Goal: Task Accomplishment & Management: Use online tool/utility

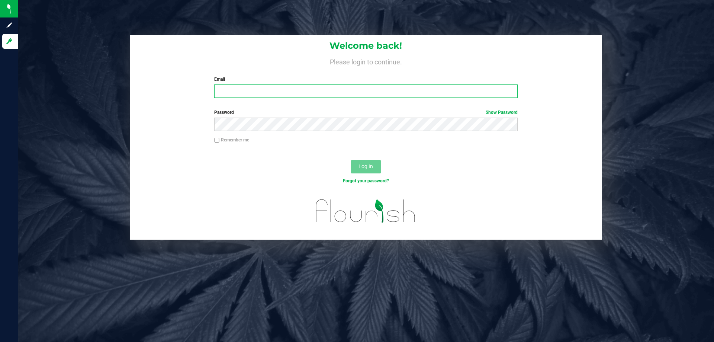
click at [283, 97] on input "Email" at bounding box center [365, 90] width 303 height 13
type input "[EMAIL_ADDRESS][DOMAIN_NAME]"
click at [351, 160] on button "Log In" at bounding box center [366, 166] width 30 height 13
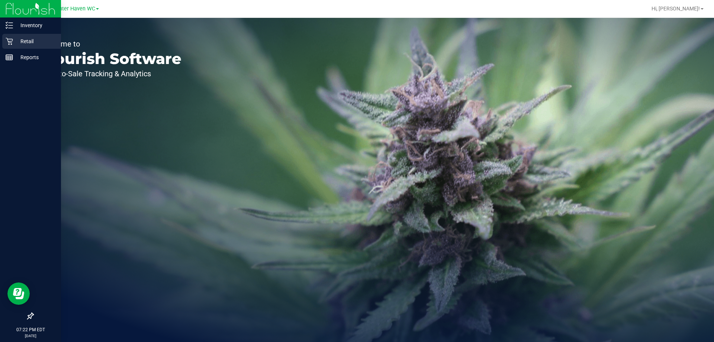
click at [27, 41] on p "Retail" at bounding box center [35, 41] width 45 height 9
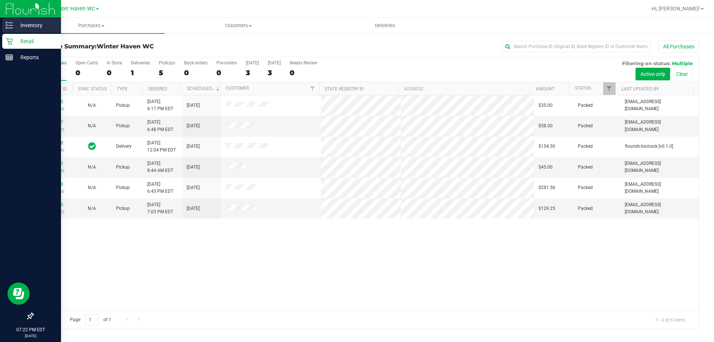
click at [28, 25] on p "Inventory" at bounding box center [35, 25] width 45 height 9
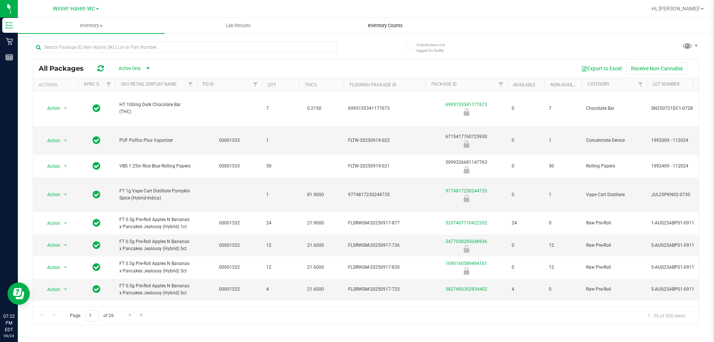
click at [393, 26] on span "Inventory Counts" at bounding box center [385, 25] width 55 height 7
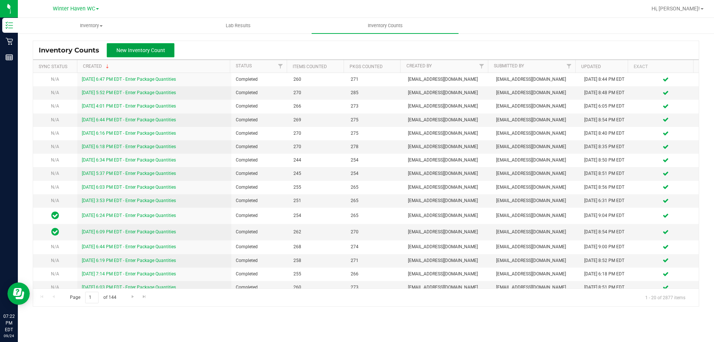
click at [132, 52] on span "New Inventory Count" at bounding box center [140, 50] width 49 height 6
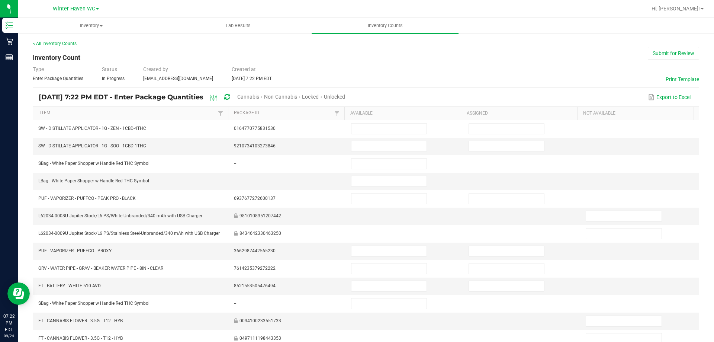
click at [259, 95] on span "Cannabis" at bounding box center [248, 97] width 22 height 6
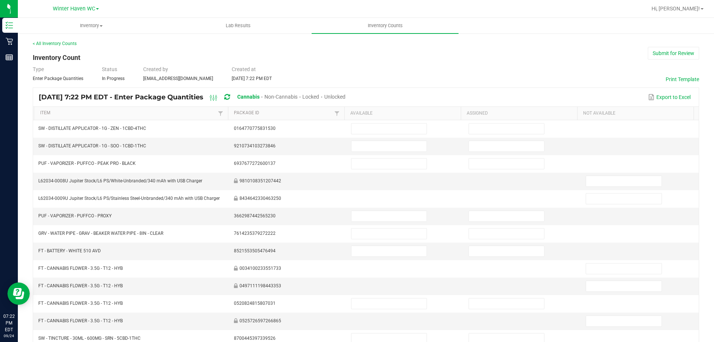
click at [345, 96] on span "Unlocked" at bounding box center [334, 97] width 21 height 6
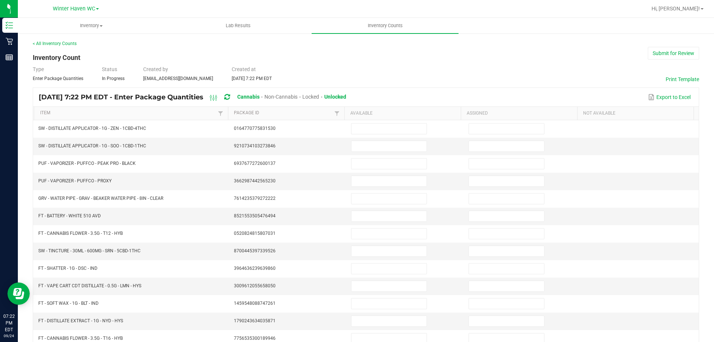
click at [72, 109] on th "Item" at bounding box center [131, 113] width 194 height 13
click at [88, 112] on link "Item" at bounding box center [128, 113] width 176 height 6
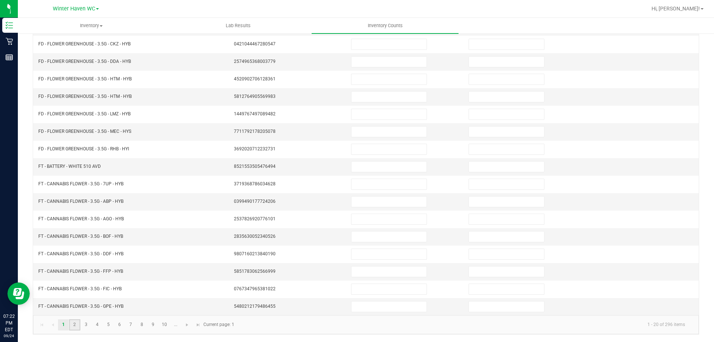
click at [76, 326] on link "2" at bounding box center [74, 324] width 11 height 11
click at [86, 325] on link "3" at bounding box center [86, 324] width 11 height 11
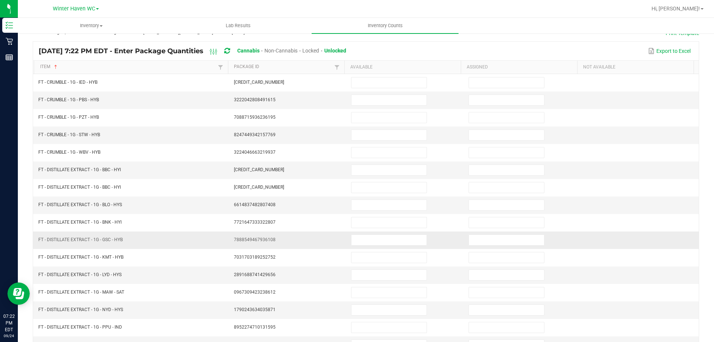
scroll to position [43, 0]
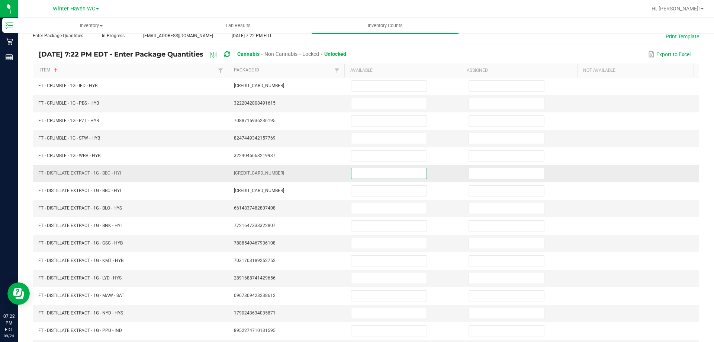
click at [373, 172] on input at bounding box center [388, 173] width 75 height 10
type input "12"
type input "0"
type input "12"
type input "0"
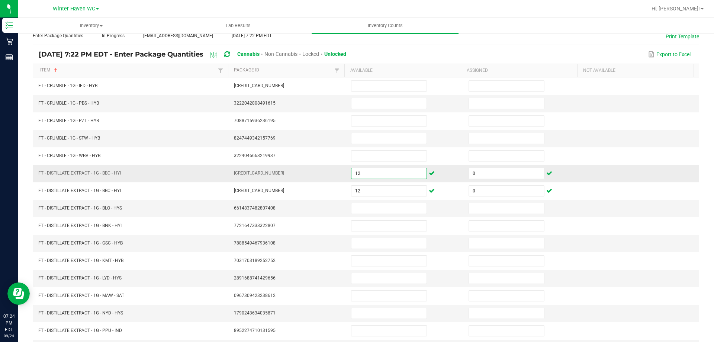
click at [373, 172] on input "12" at bounding box center [388, 173] width 75 height 10
type input "333"
click at [359, 209] on input at bounding box center [388, 208] width 75 height 10
type input "3"
type input "0"
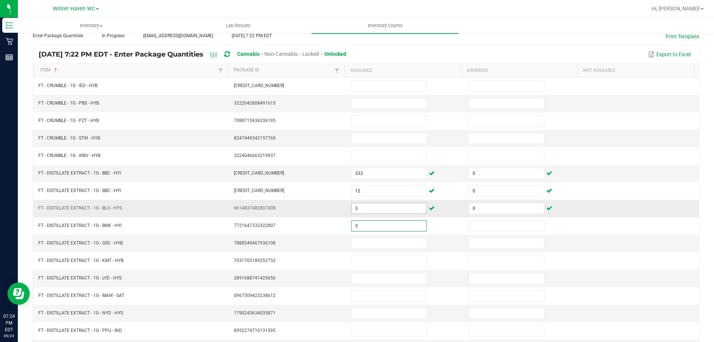
type input "3"
type input "0"
type input "4"
click at [496, 244] on input at bounding box center [506, 243] width 75 height 10
type input "0"
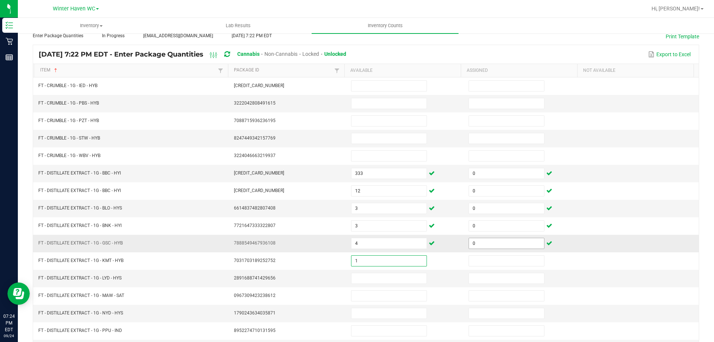
type input "1"
type input "0"
type input "5"
type input "0"
type input "8"
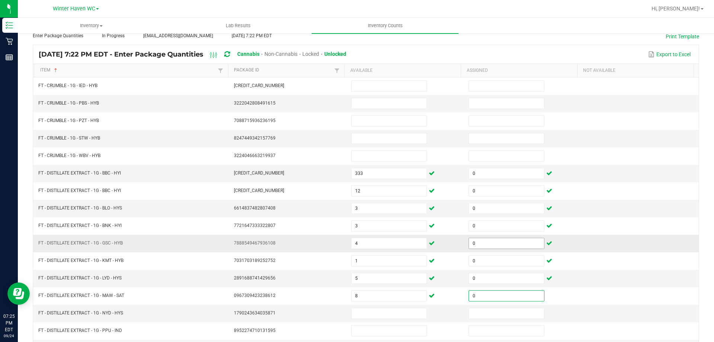
type input "0"
type input "7"
type input "0"
type input "1"
type input "0"
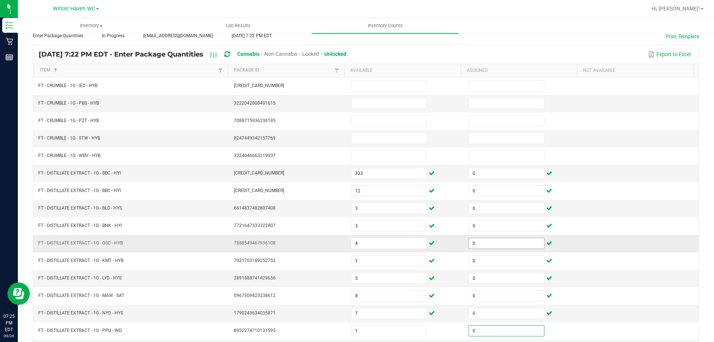
scroll to position [154, 0]
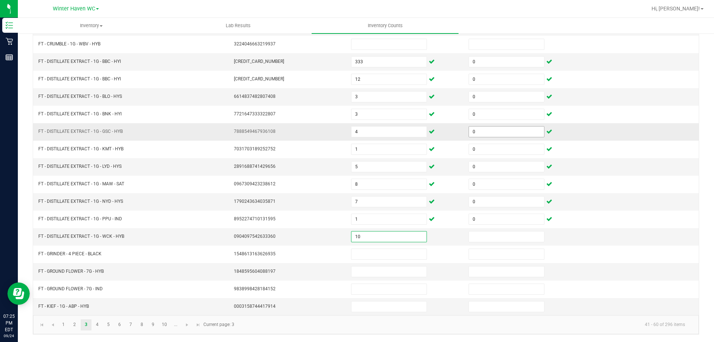
type input "10"
type input "0"
click at [163, 324] on link "10" at bounding box center [164, 324] width 11 height 11
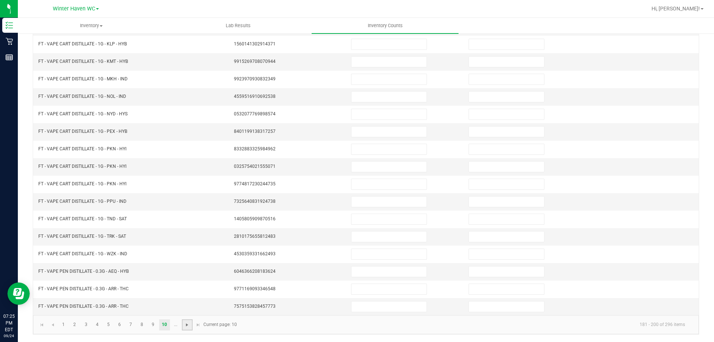
click at [188, 326] on span "Go to the next page" at bounding box center [187, 325] width 6 height 6
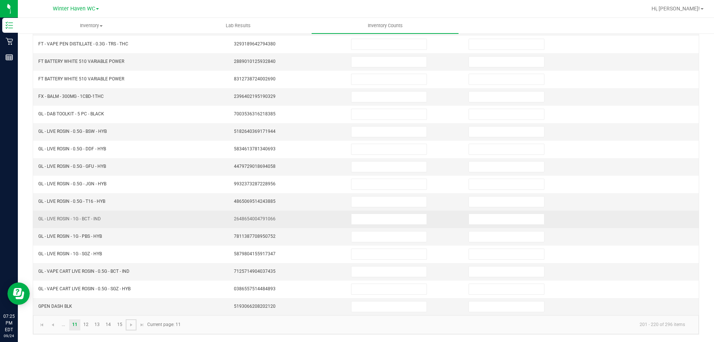
scroll to position [0, 0]
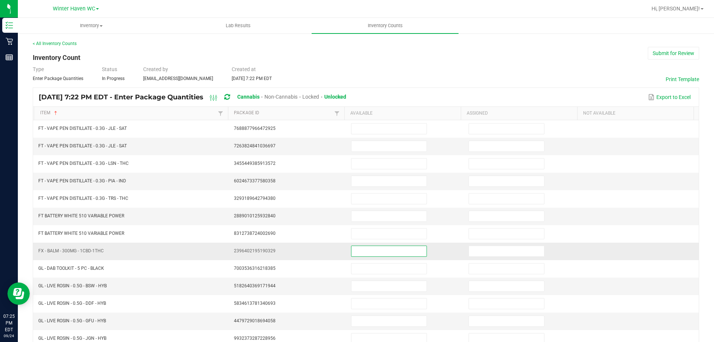
click at [367, 254] on input at bounding box center [388, 251] width 75 height 10
type input "12"
type input "0"
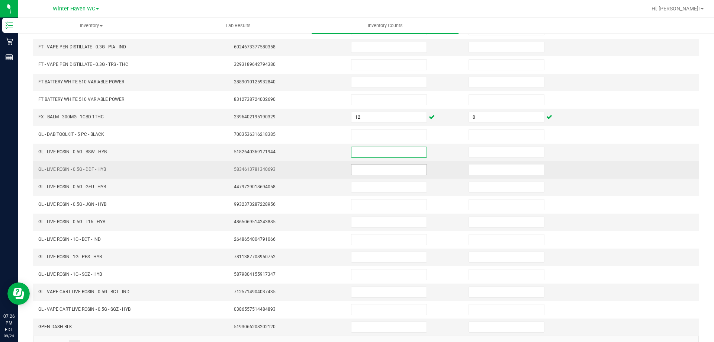
scroll to position [154, 0]
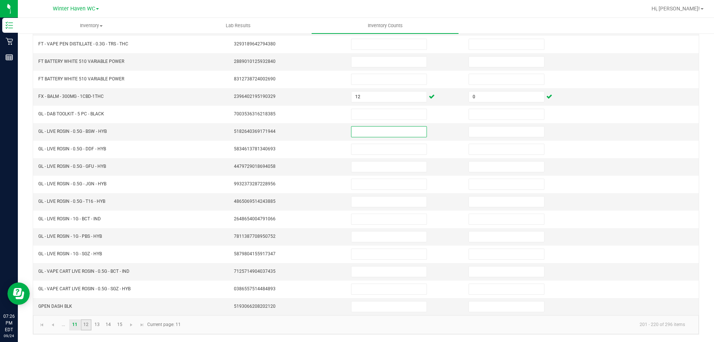
click at [83, 325] on link "12" at bounding box center [86, 324] width 11 height 11
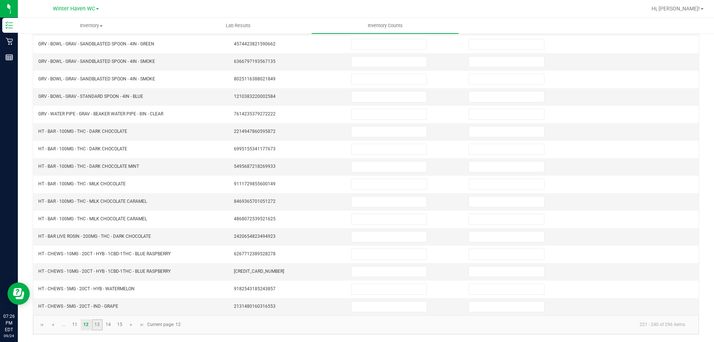
click at [99, 323] on link "13" at bounding box center [97, 324] width 11 height 11
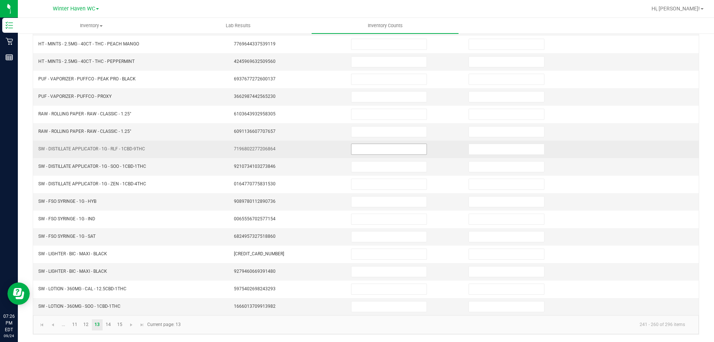
click at [365, 148] on input at bounding box center [388, 149] width 75 height 10
type input "8"
type input "0"
type input "1"
type input "0"
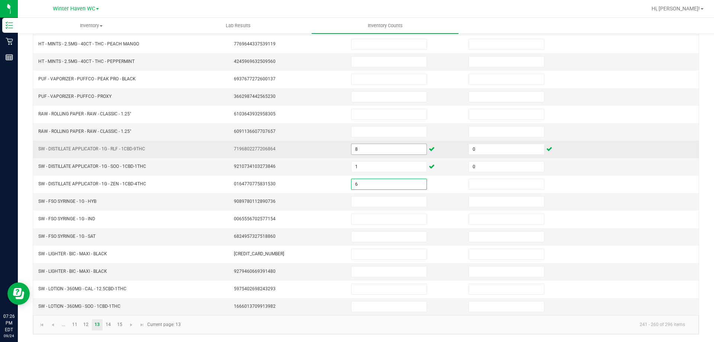
type input "6"
type input "0"
type input "3"
type input "0"
type input "1"
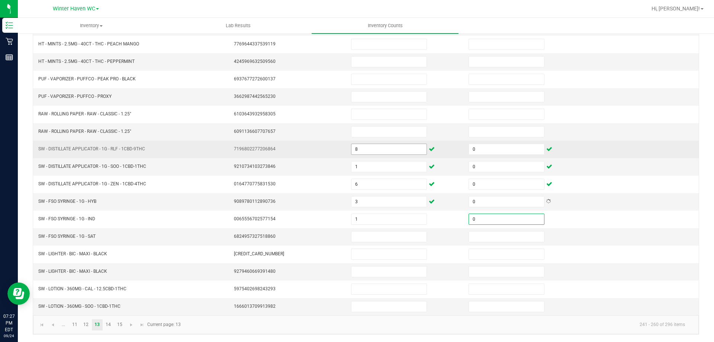
type input "0"
type input "2"
type input "0"
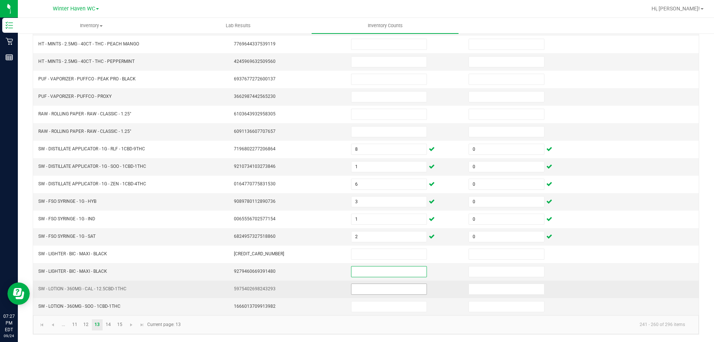
click at [372, 293] on input at bounding box center [388, 289] width 75 height 10
type input "2"
type input "0"
type input "1"
type input "0"
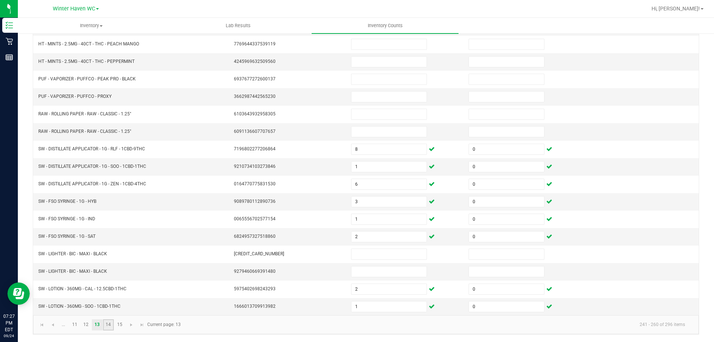
click at [109, 323] on link "14" at bounding box center [108, 324] width 11 height 11
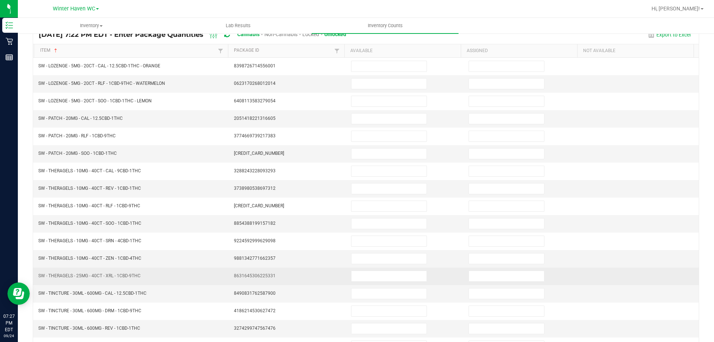
scroll to position [0, 0]
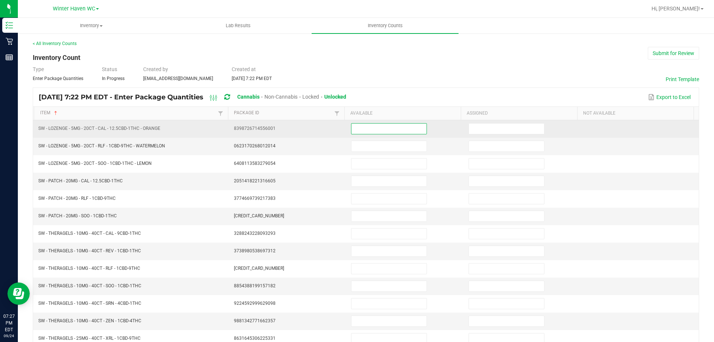
click at [376, 126] on input at bounding box center [388, 128] width 75 height 10
type input "2"
type input "0"
type input "16"
type input "0"
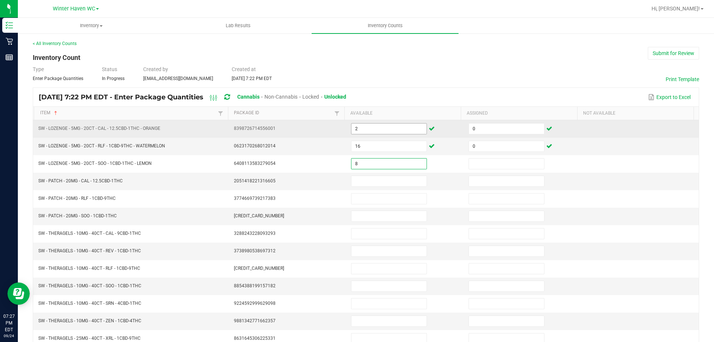
type input "8"
type input "0"
type input "20"
type input "0"
type input "8"
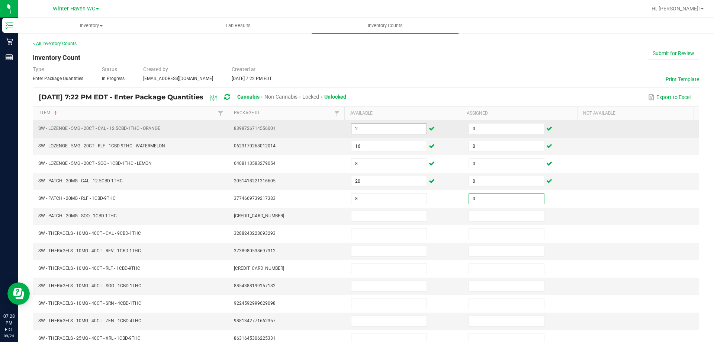
type input "0"
type input "7"
type input "0"
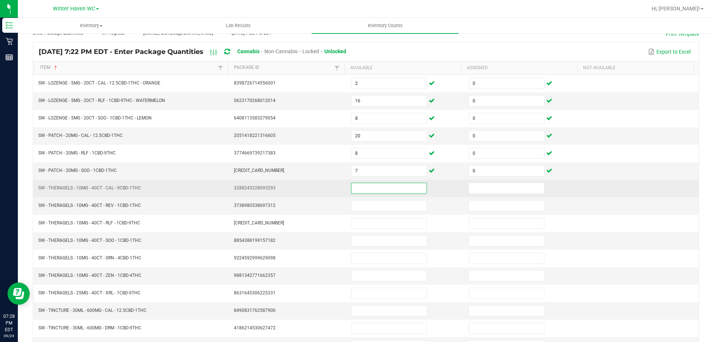
scroll to position [149, 0]
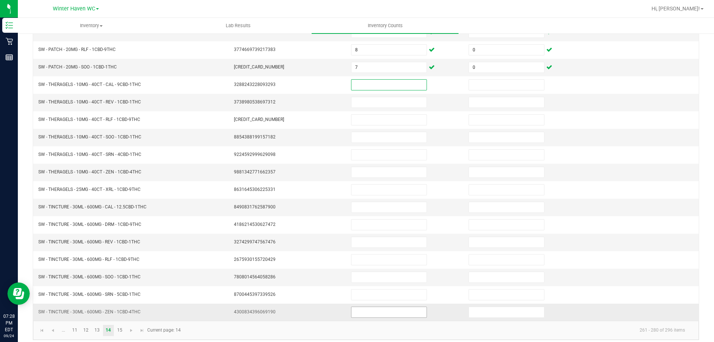
click at [368, 309] on input at bounding box center [388, 312] width 75 height 10
type input "6"
type input "0"
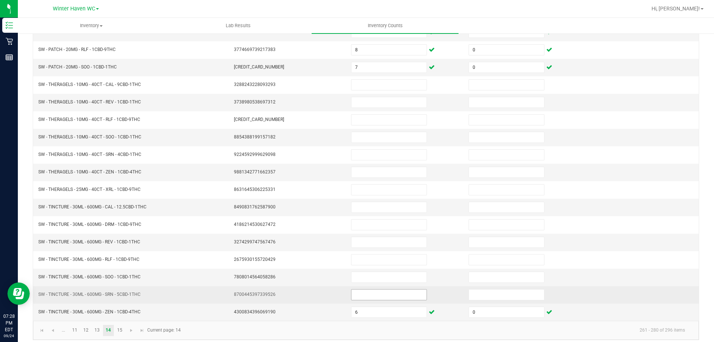
click at [367, 296] on input at bounding box center [388, 294] width 75 height 10
type input "12"
type input "0"
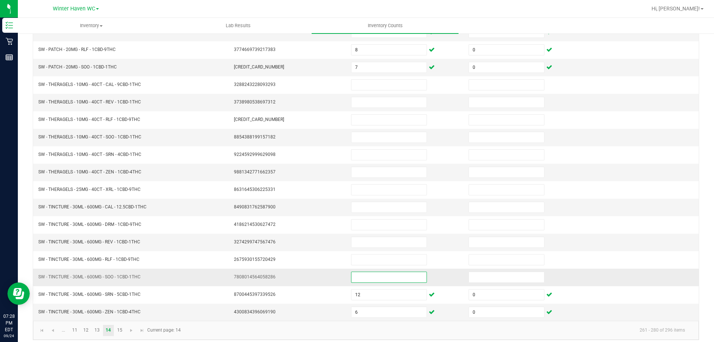
click at [357, 276] on input at bounding box center [388, 277] width 75 height 10
type input "6"
type input "0"
click at [358, 204] on input at bounding box center [388, 207] width 75 height 10
type input "3"
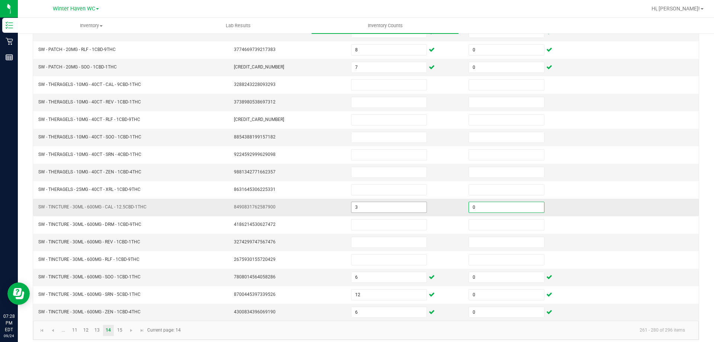
type input "0"
type input "9"
type input "0"
type input "7"
type input "2"
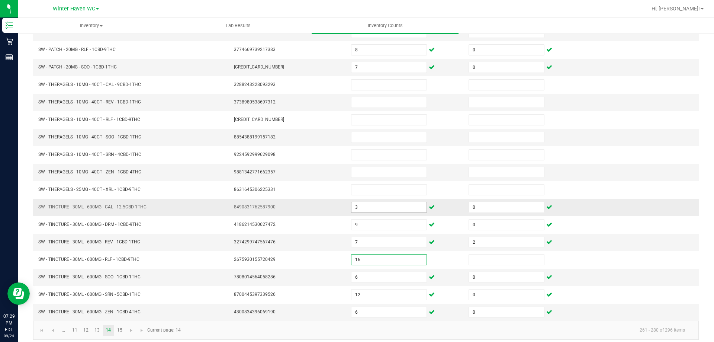
type input "16"
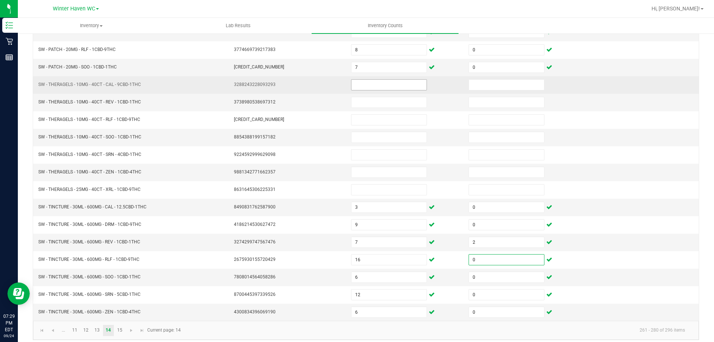
type input "0"
click at [361, 86] on input at bounding box center [388, 85] width 75 height 10
type input "2"
type input "0"
type input "4"
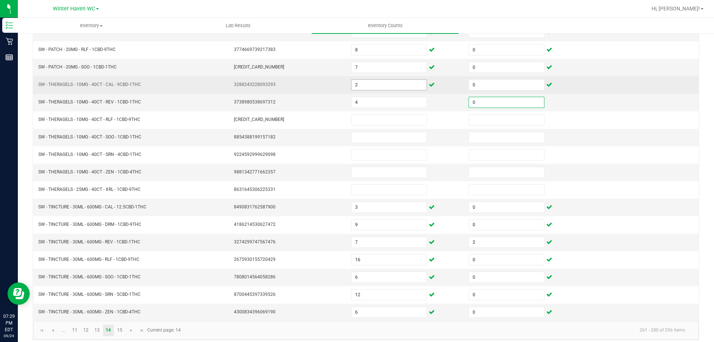
type input "0"
type input "5"
type input "0"
type input "1"
type input "0"
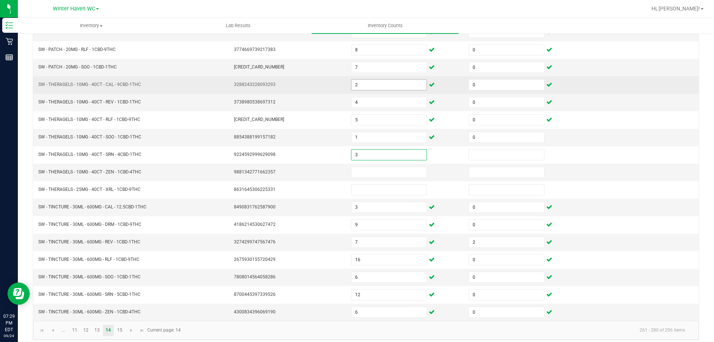
type input "3"
type input "0"
type input "1"
type input "0"
type input "6"
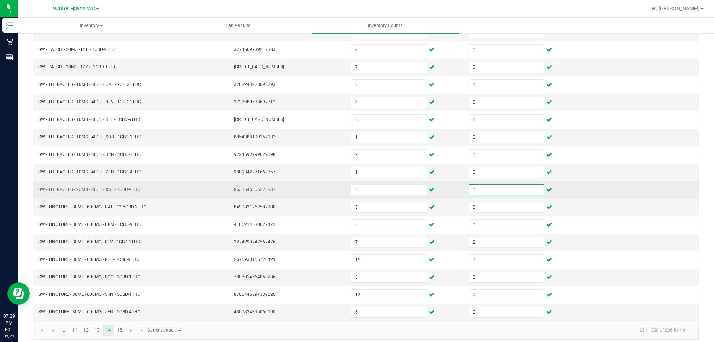
type input "0"
click at [581, 190] on td at bounding box center [639, 189] width 117 height 17
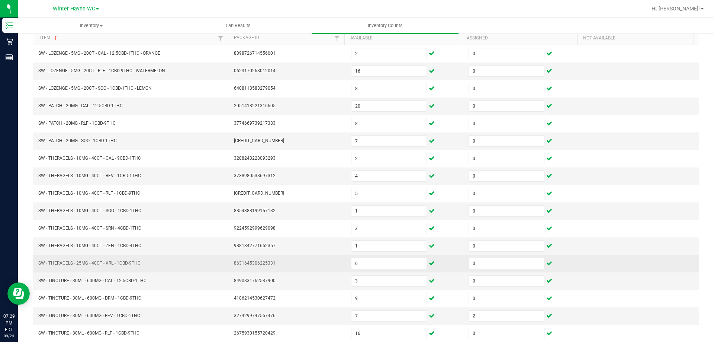
scroll to position [154, 0]
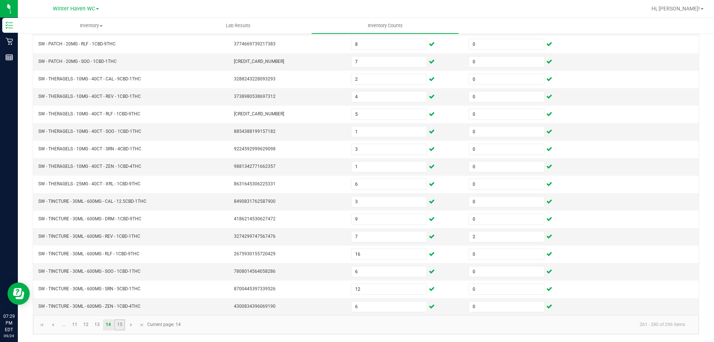
click at [119, 325] on link "15" at bounding box center [119, 324] width 11 height 11
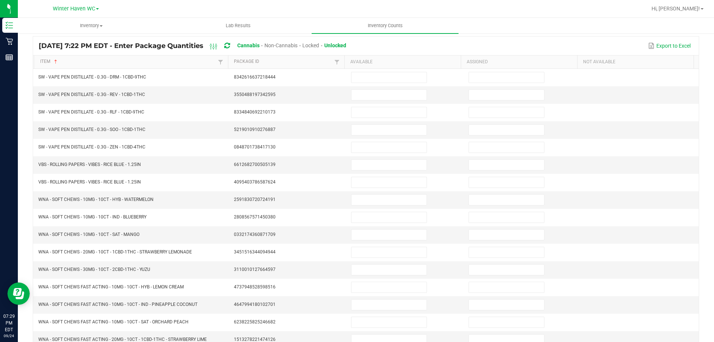
scroll to position [0, 0]
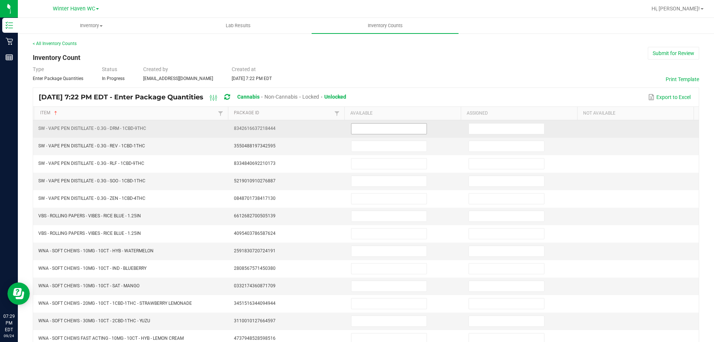
click at [366, 125] on input at bounding box center [388, 128] width 75 height 10
type input "16"
type input "0"
type input "20"
type input "0"
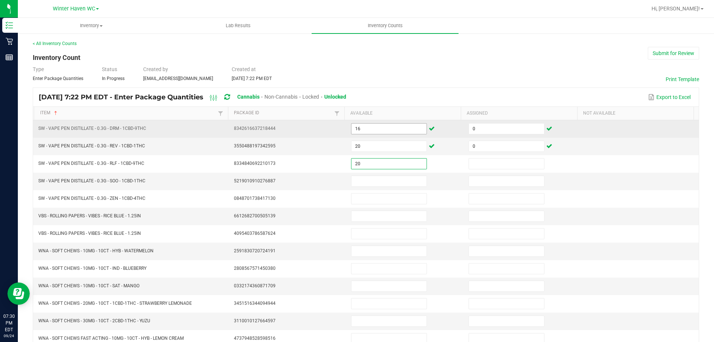
type input "20"
type input "0"
type input "14"
type input "0"
type input "17"
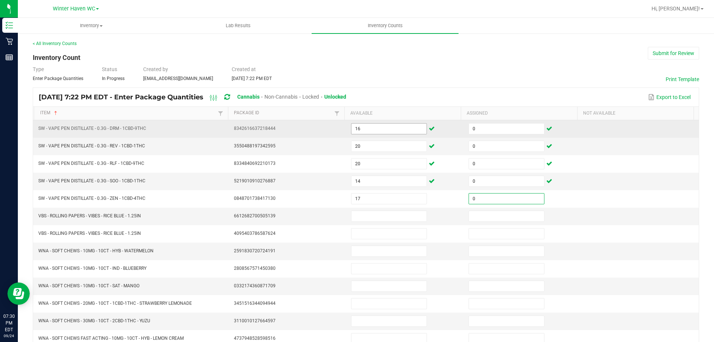
type input "0"
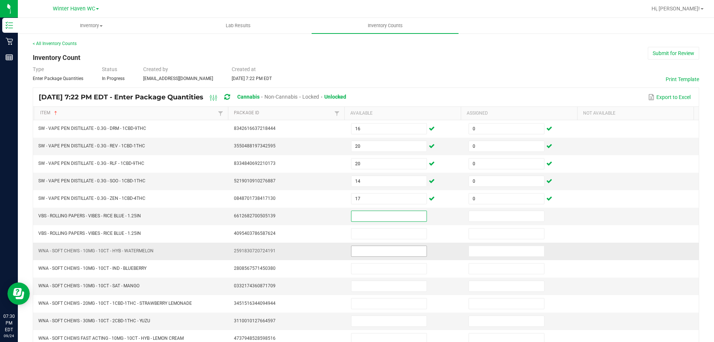
click at [371, 254] on input at bounding box center [388, 251] width 75 height 10
type input "1"
type input "0"
type input "30"
type input "0"
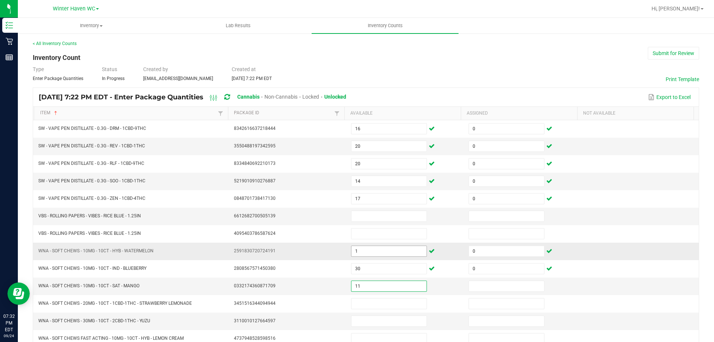
type input "11"
type input "0"
type input "29"
type input "0"
click at [703, 249] on div "< All Inventory Counts Inventory Count Submit for Review Type Enter Package Qua…" at bounding box center [366, 229] width 696 height 393
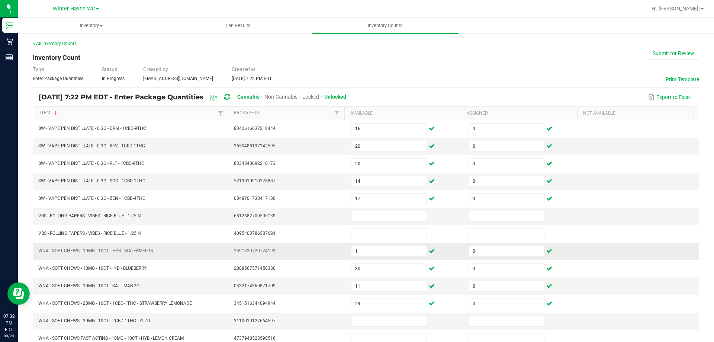
click at [680, 246] on td at bounding box center [639, 250] width 117 height 17
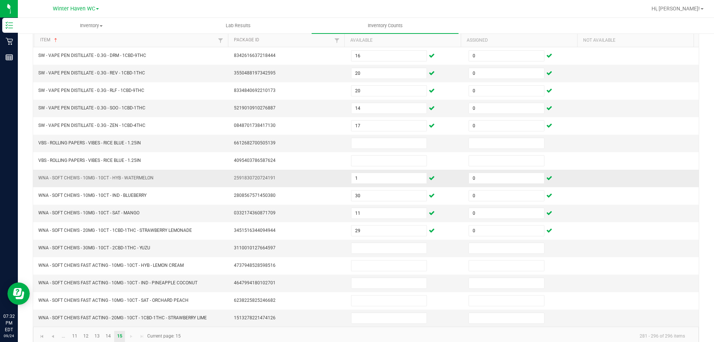
scroll to position [84, 0]
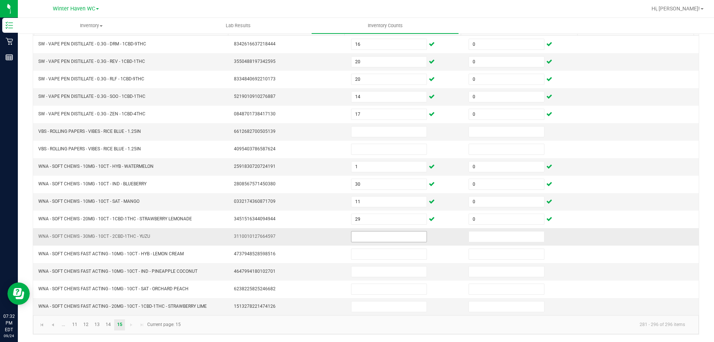
click at [372, 237] on input at bounding box center [388, 236] width 75 height 10
type input "9"
type input "0"
type input "30"
type input "0"
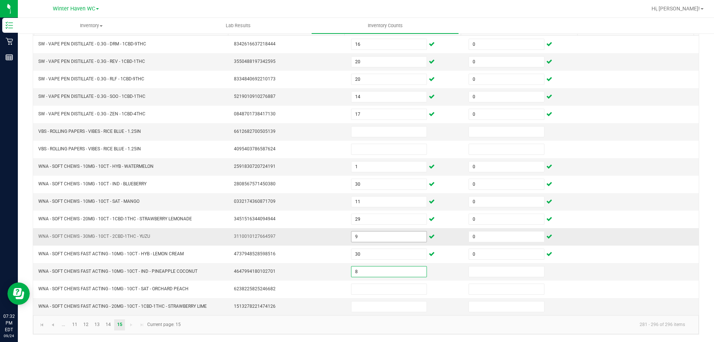
type input "8"
type input "0"
type input "23"
type input "0"
type input "16"
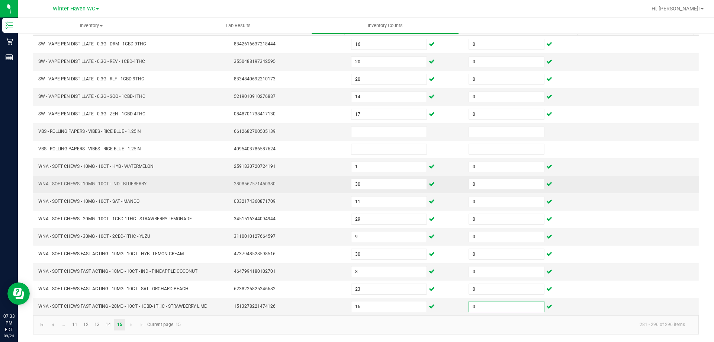
type input "0"
click at [616, 183] on td at bounding box center [639, 183] width 117 height 17
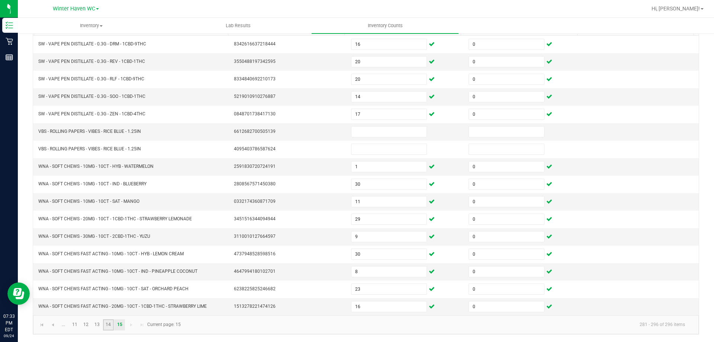
click at [105, 325] on link "14" at bounding box center [108, 324] width 11 height 11
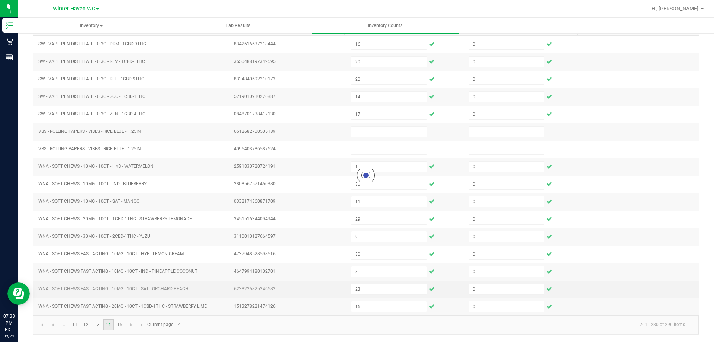
type input "2"
type input "16"
type input "8"
type input "4"
type input "3"
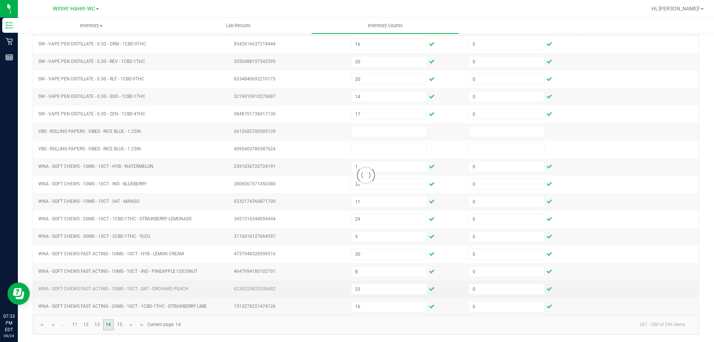
type input "3"
type input "7"
type input "0"
type input "2"
type input "0"
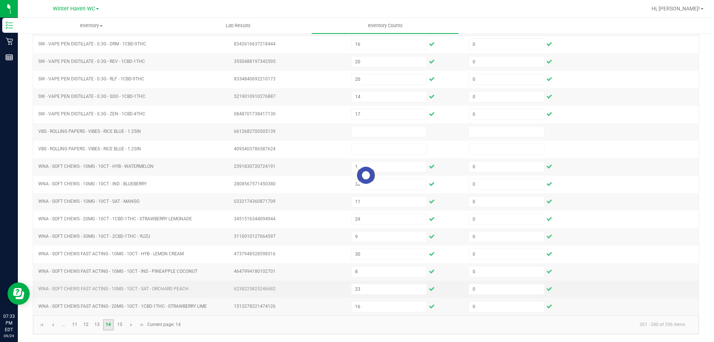
type input "6"
type input "9"
type input "20"
type input "8"
type input "5"
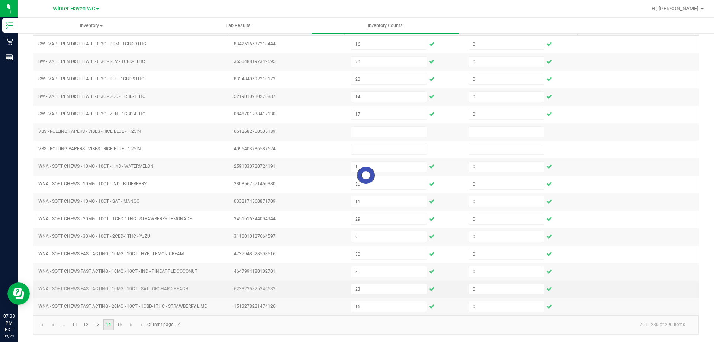
type input "1"
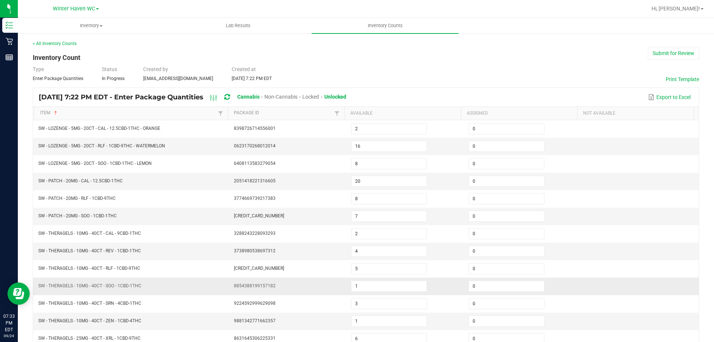
scroll to position [154, 0]
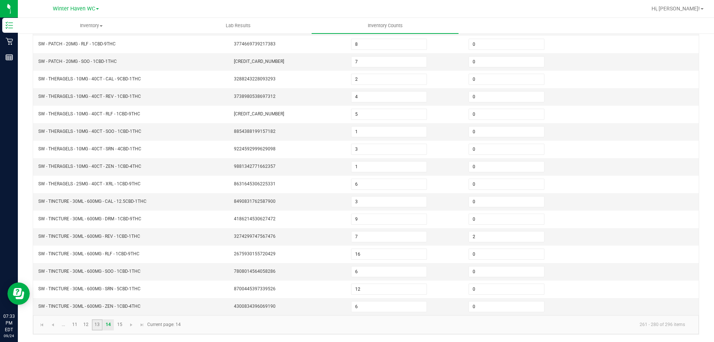
click at [96, 324] on link "13" at bounding box center [97, 324] width 11 height 11
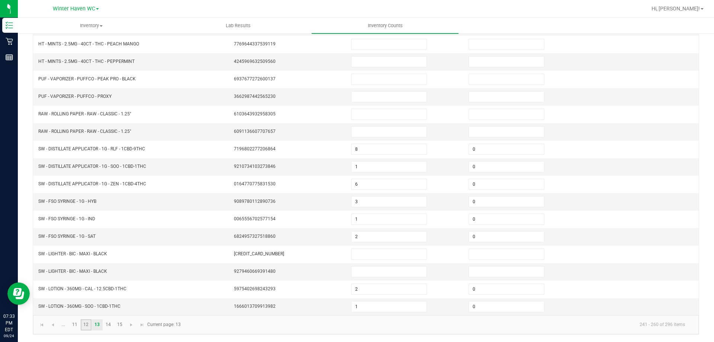
click at [87, 325] on link "12" at bounding box center [86, 324] width 11 height 11
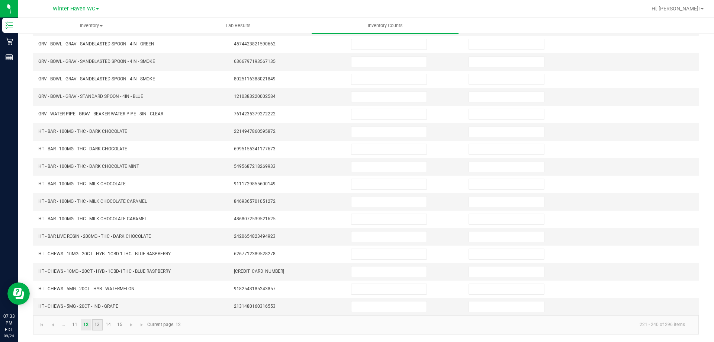
click at [100, 323] on link "13" at bounding box center [97, 324] width 11 height 11
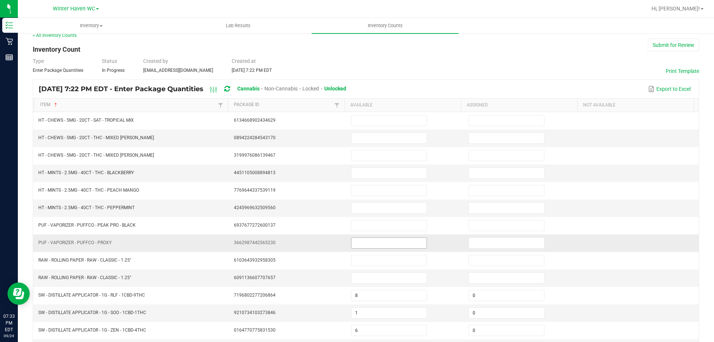
scroll to position [6, 0]
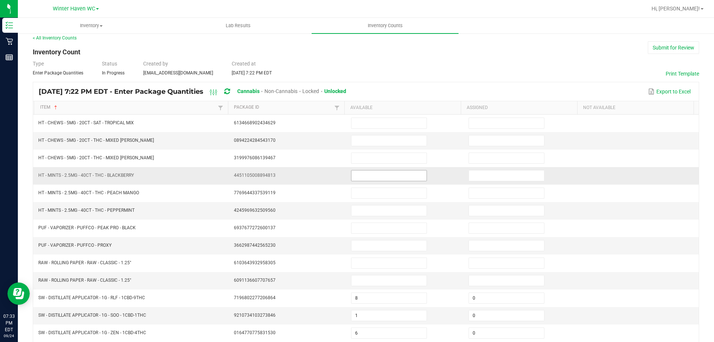
click at [371, 177] on input at bounding box center [388, 175] width 75 height 10
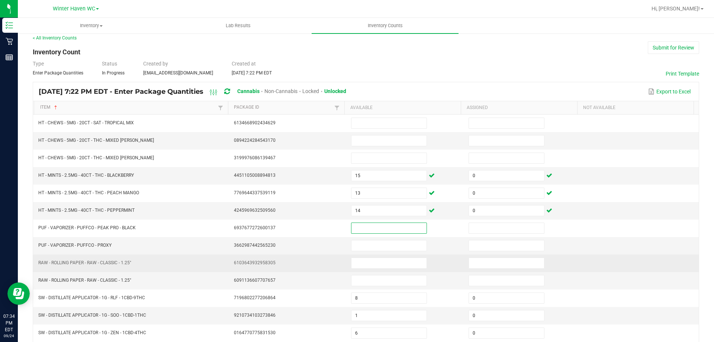
click at [602, 255] on td at bounding box center [639, 262] width 117 height 17
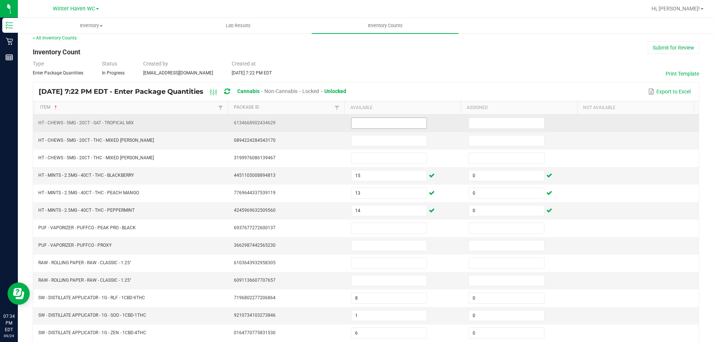
click at [383, 120] on input at bounding box center [388, 123] width 75 height 10
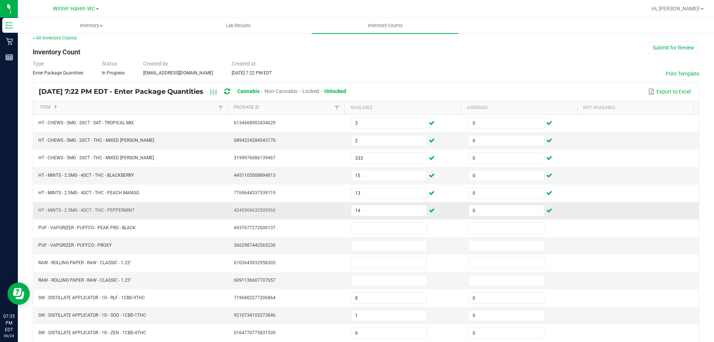
click at [596, 219] on td at bounding box center [639, 210] width 117 height 17
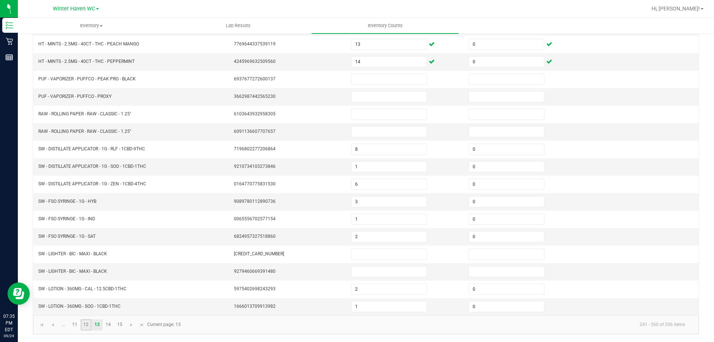
click at [88, 324] on link "12" at bounding box center [86, 324] width 11 height 11
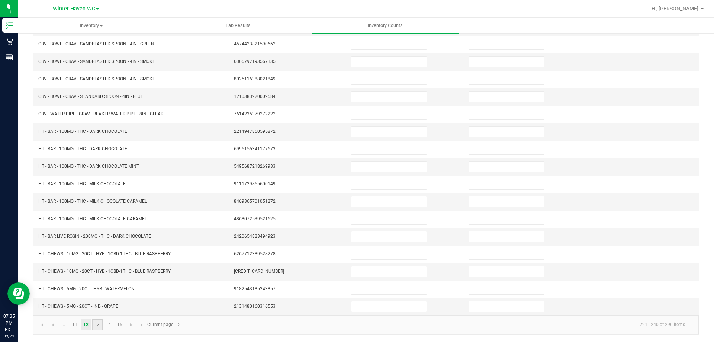
click at [99, 327] on link "13" at bounding box center [97, 324] width 11 height 11
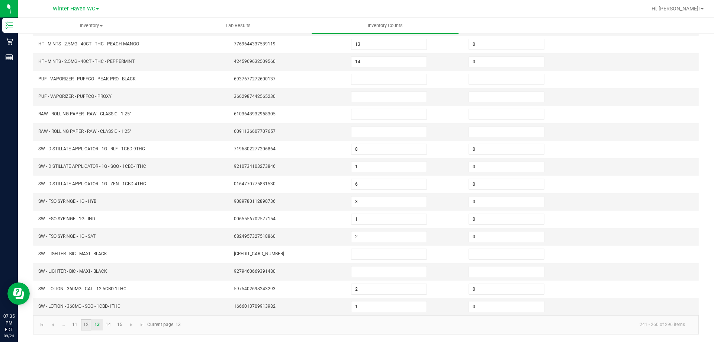
click at [86, 323] on link "12" at bounding box center [86, 324] width 11 height 11
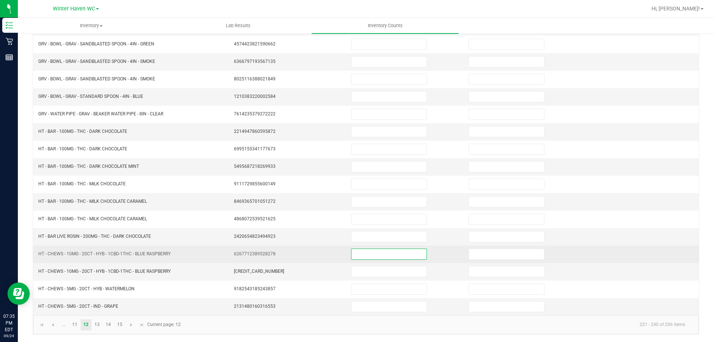
click at [367, 255] on input at bounding box center [388, 254] width 75 height 10
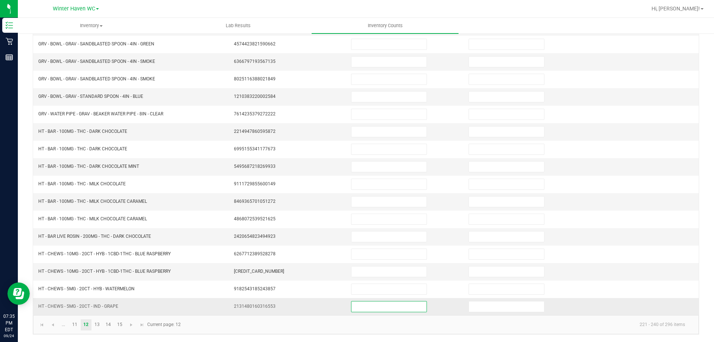
click at [362, 310] on input at bounding box center [388, 306] width 75 height 10
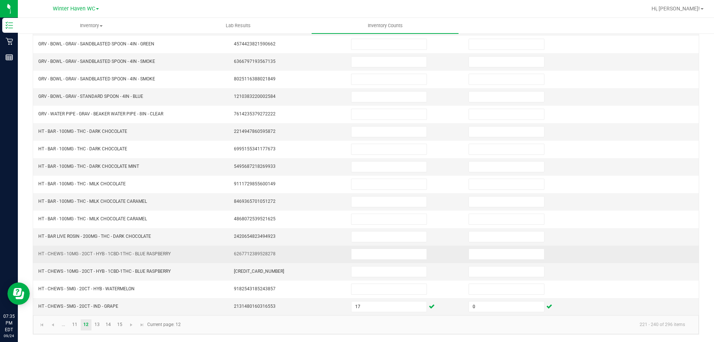
click at [362, 246] on td at bounding box center [404, 253] width 117 height 17
click at [361, 250] on input at bounding box center [388, 254] width 75 height 10
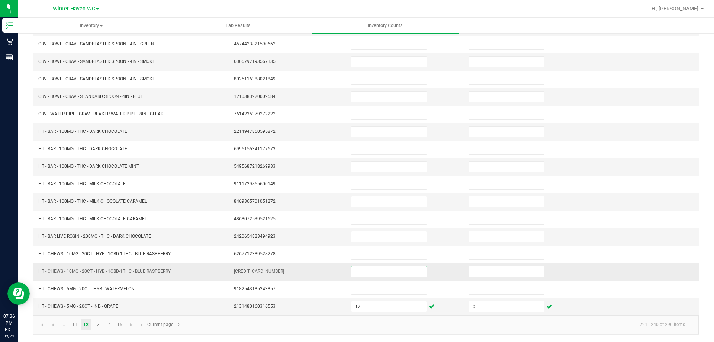
click at [362, 270] on input at bounding box center [388, 271] width 75 height 10
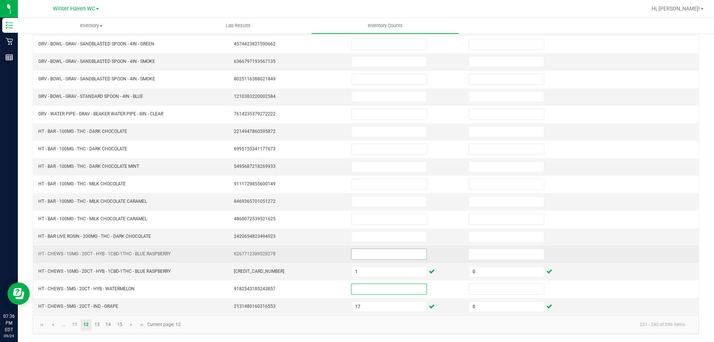
click at [364, 258] on input at bounding box center [388, 254] width 75 height 10
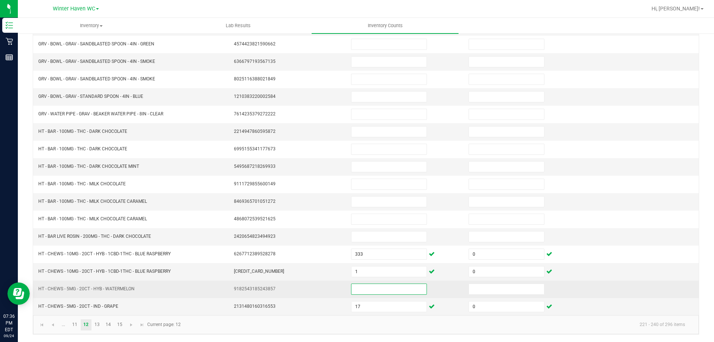
click at [359, 291] on input at bounding box center [388, 289] width 75 height 10
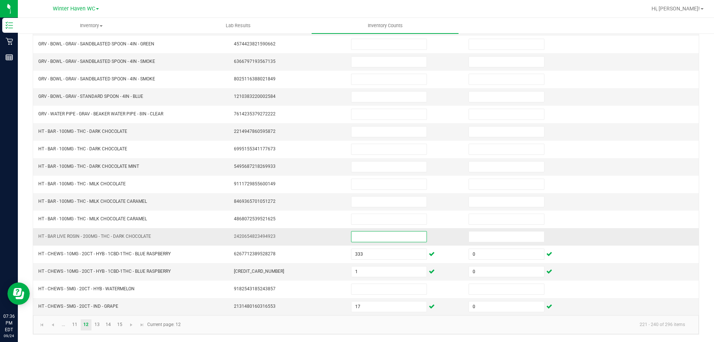
click at [357, 234] on input at bounding box center [388, 236] width 75 height 10
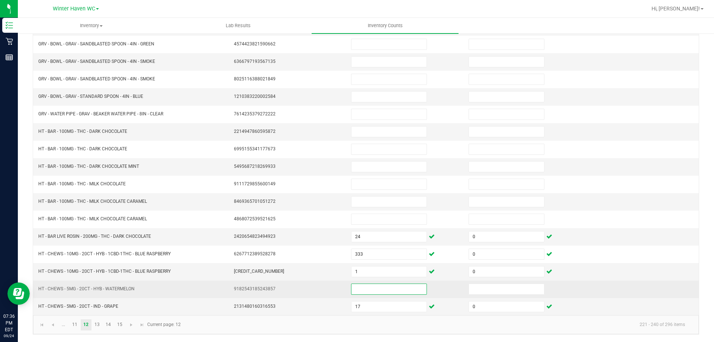
click at [373, 287] on input at bounding box center [388, 289] width 75 height 10
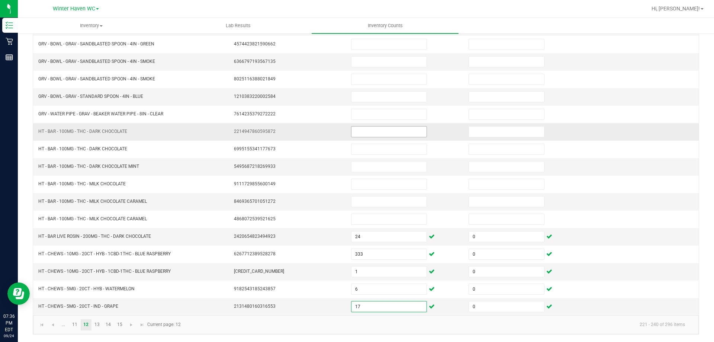
click at [378, 132] on input at bounding box center [388, 131] width 75 height 10
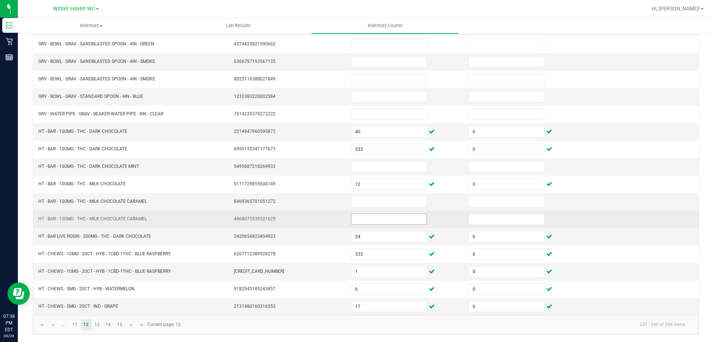
click at [360, 224] on span at bounding box center [389, 218] width 76 height 11
click at [360, 222] on input at bounding box center [388, 219] width 75 height 10
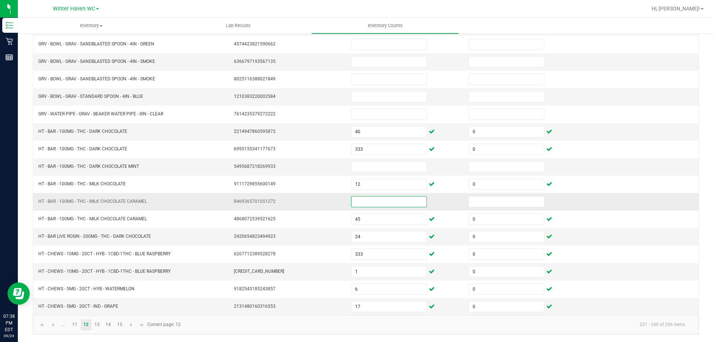
click at [363, 203] on input at bounding box center [388, 201] width 75 height 10
click at [361, 164] on input at bounding box center [388, 166] width 75 height 10
click at [71, 325] on link "11" at bounding box center [74, 324] width 11 height 11
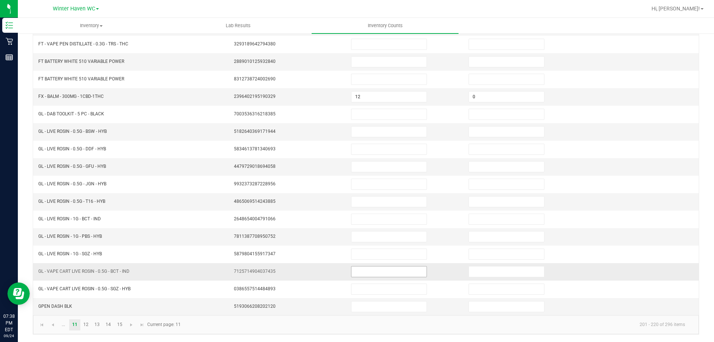
click at [362, 273] on input at bounding box center [388, 271] width 75 height 10
click at [363, 131] on input at bounding box center [388, 131] width 75 height 10
click at [85, 327] on link "12" at bounding box center [86, 324] width 11 height 11
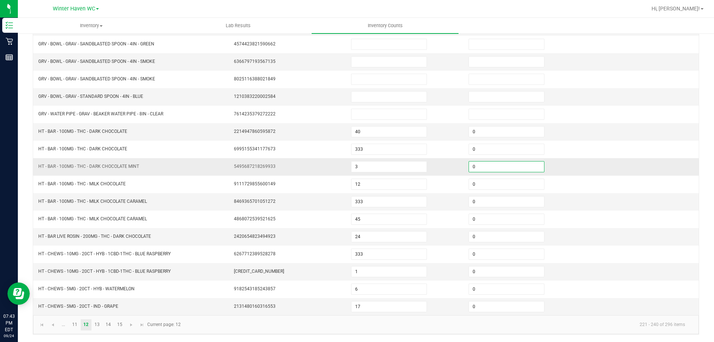
click at [470, 165] on input "0" at bounding box center [506, 166] width 75 height 10
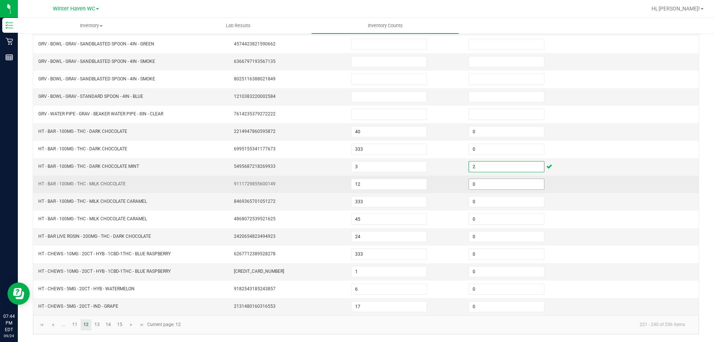
click at [478, 184] on input "0" at bounding box center [506, 184] width 75 height 10
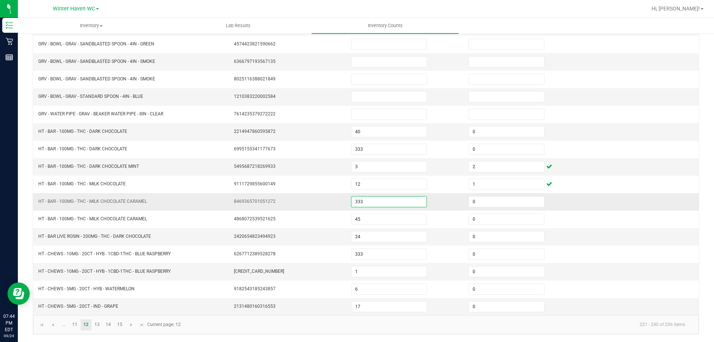
click at [363, 201] on input "333" at bounding box center [388, 201] width 75 height 10
click at [95, 325] on link "13" at bounding box center [97, 324] width 11 height 11
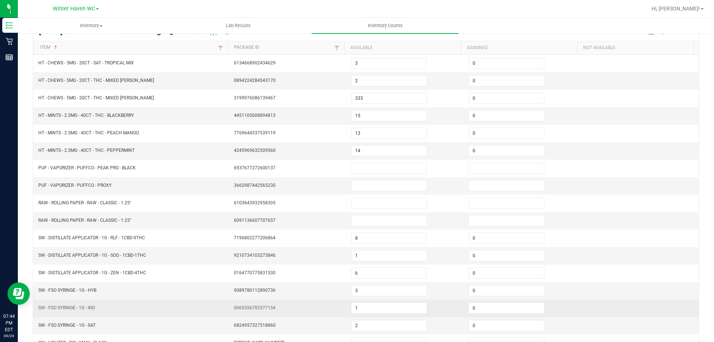
scroll to position [0, 0]
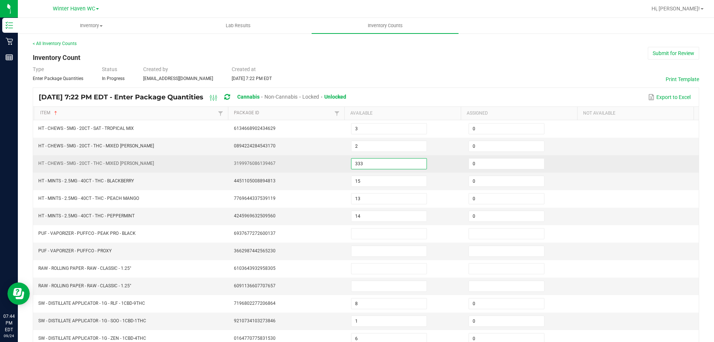
click at [361, 162] on input "333" at bounding box center [388, 163] width 75 height 10
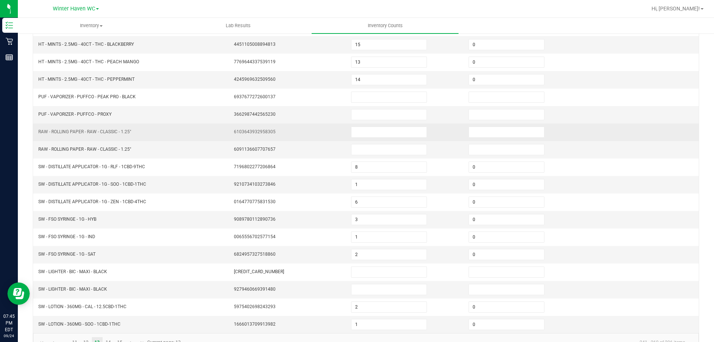
scroll to position [154, 0]
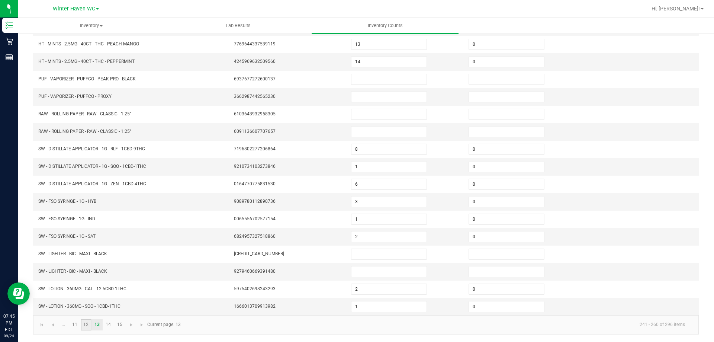
click at [85, 324] on link "12" at bounding box center [86, 324] width 11 height 11
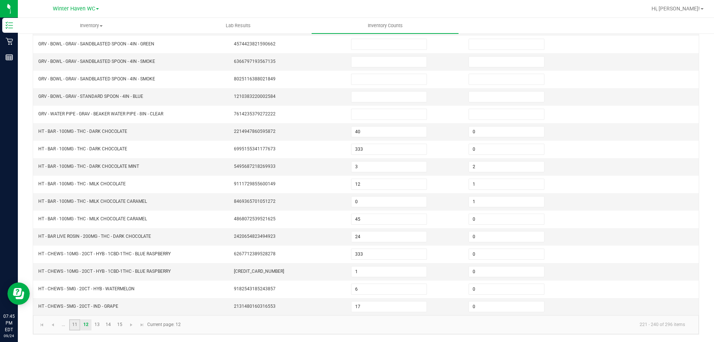
click at [74, 325] on link "11" at bounding box center [74, 324] width 11 height 11
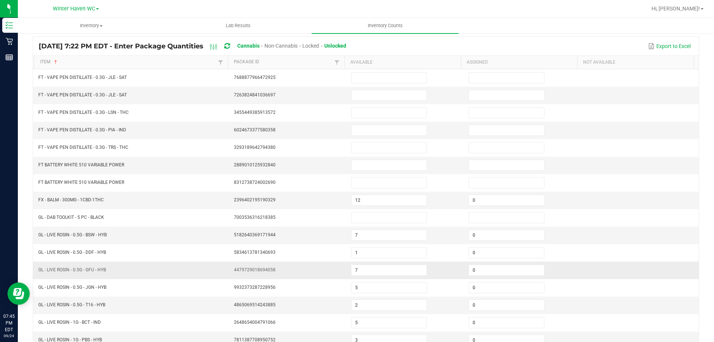
scroll to position [43, 0]
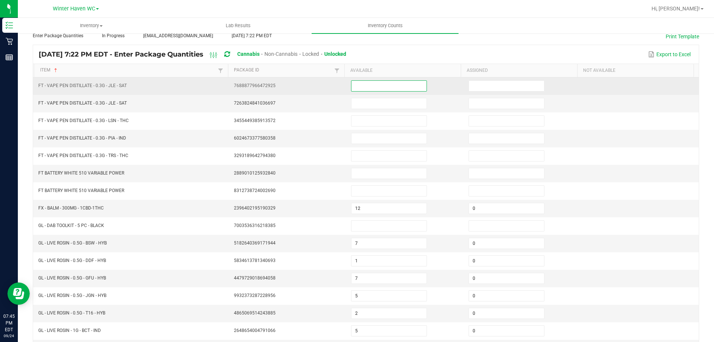
click at [361, 87] on input at bounding box center [388, 86] width 75 height 10
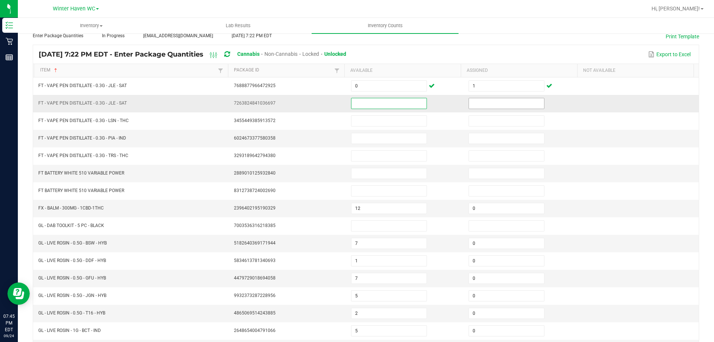
click at [469, 104] on input at bounding box center [506, 103] width 75 height 10
click at [607, 179] on td at bounding box center [639, 173] width 117 height 17
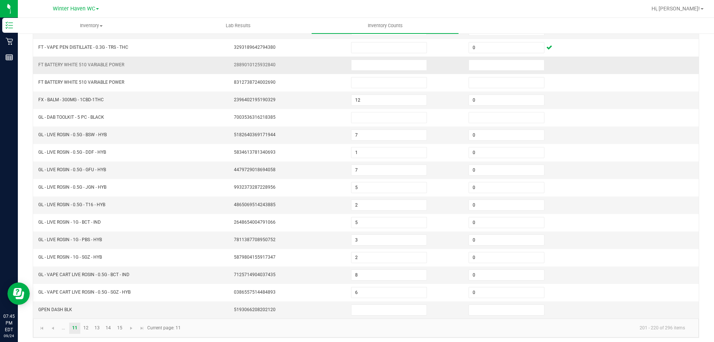
scroll to position [154, 0]
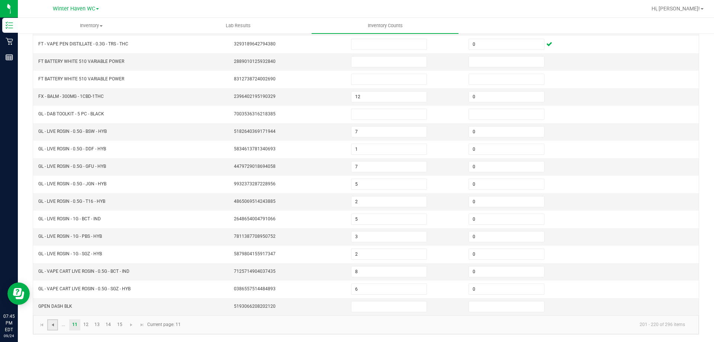
click at [53, 325] on span "Go to the previous page" at bounding box center [53, 325] width 6 height 6
click at [186, 325] on span "Go to the next page" at bounding box center [187, 325] width 6 height 6
click at [86, 325] on link "12" at bounding box center [86, 324] width 11 height 11
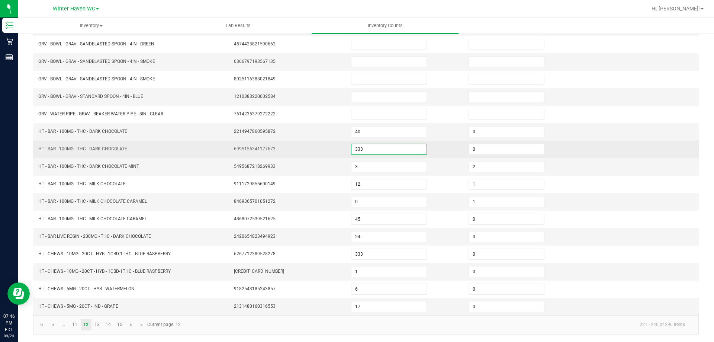
click at [365, 150] on input "333" at bounding box center [388, 149] width 75 height 10
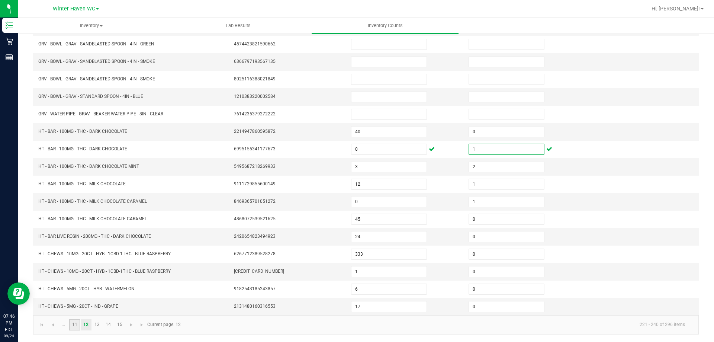
click at [75, 323] on link "11" at bounding box center [74, 324] width 11 height 11
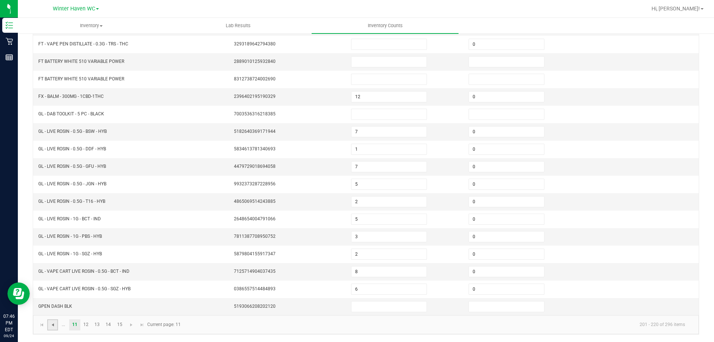
click at [52, 325] on span "Go to the previous page" at bounding box center [53, 325] width 6 height 6
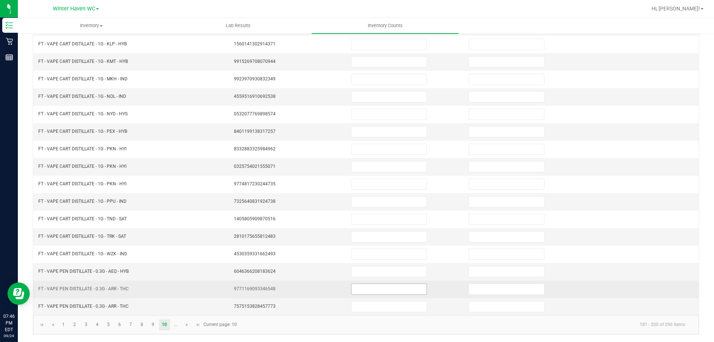
click at [362, 290] on input at bounding box center [388, 289] width 75 height 10
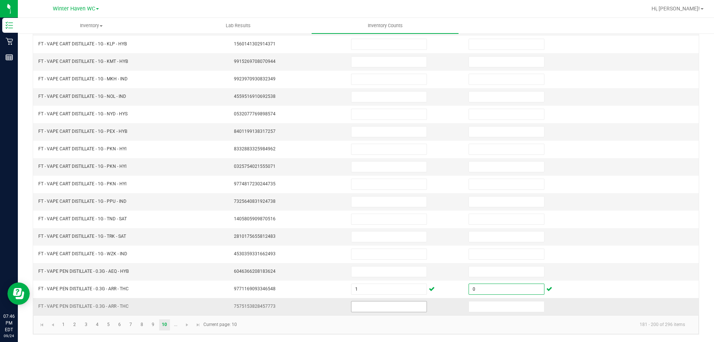
click at [363, 309] on input at bounding box center [388, 306] width 75 height 10
click at [185, 323] on span "Go to the next page" at bounding box center [187, 325] width 6 height 6
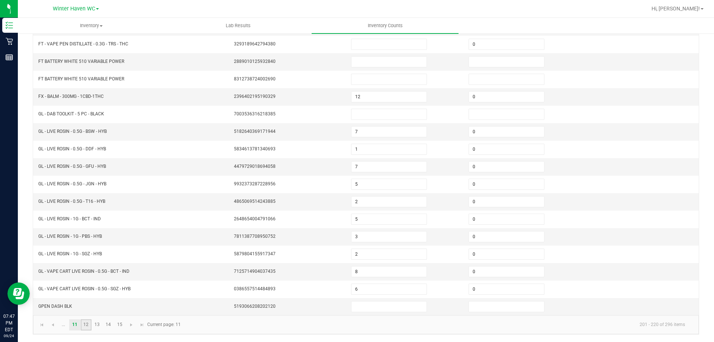
click at [88, 323] on link "12" at bounding box center [86, 324] width 11 height 11
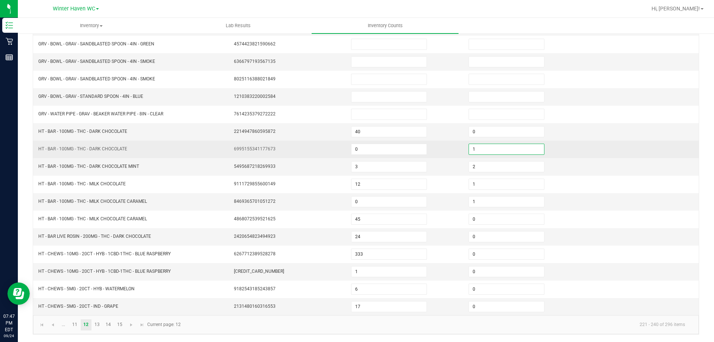
click at [472, 148] on input "1" at bounding box center [506, 149] width 75 height 10
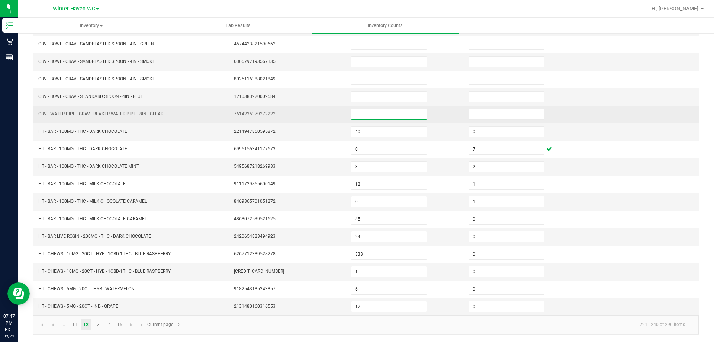
click at [371, 113] on input at bounding box center [388, 114] width 75 height 10
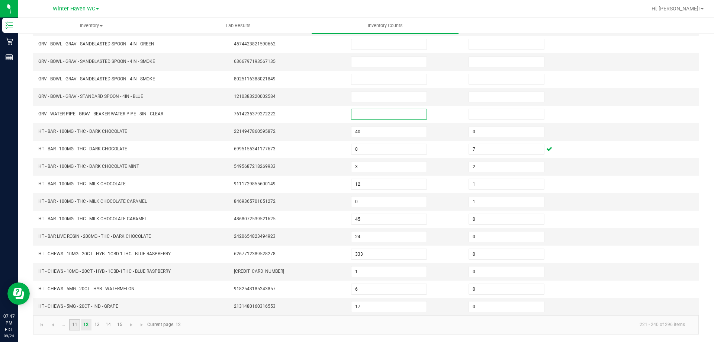
click at [77, 324] on link "11" at bounding box center [74, 324] width 11 height 11
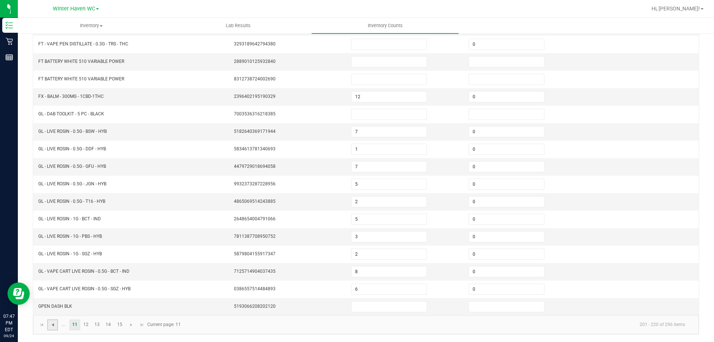
click at [52, 326] on span "Go to the previous page" at bounding box center [53, 325] width 6 height 6
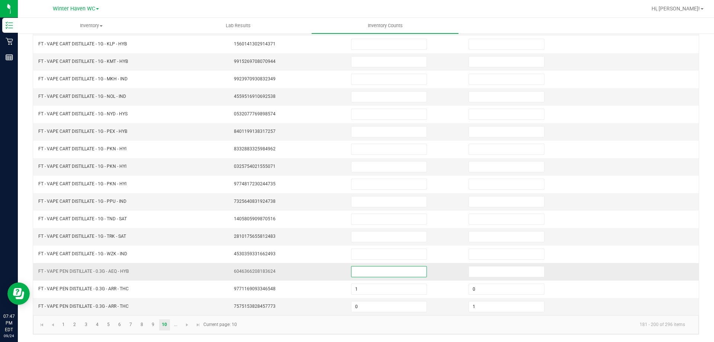
click at [384, 268] on input at bounding box center [388, 271] width 75 height 10
click at [186, 324] on span "Go to the next page" at bounding box center [187, 325] width 6 height 6
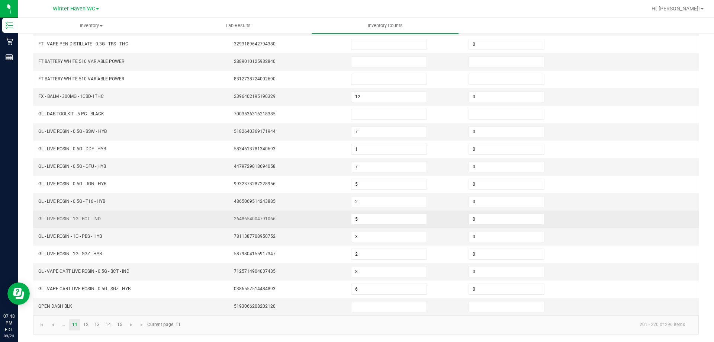
click at [610, 211] on td at bounding box center [639, 218] width 117 height 17
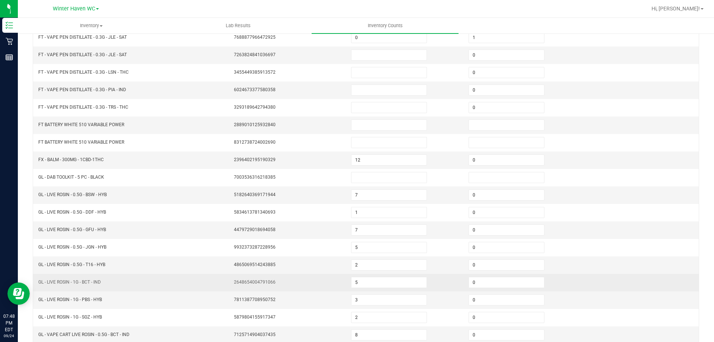
scroll to position [0, 0]
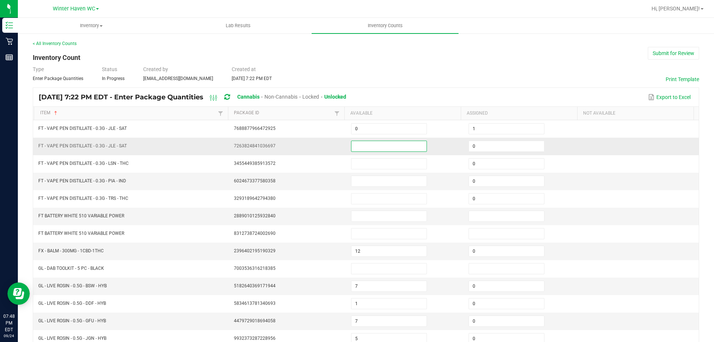
click at [361, 144] on input at bounding box center [388, 146] width 75 height 10
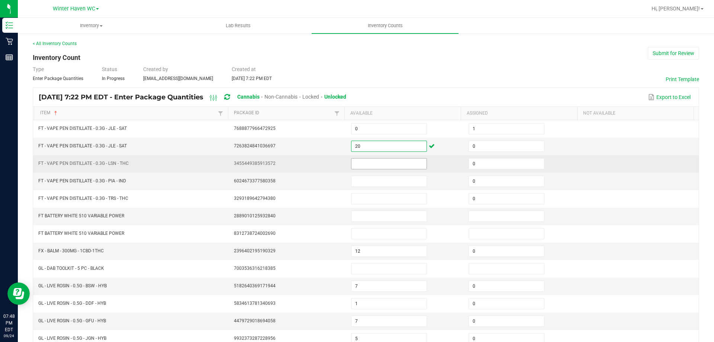
click at [358, 162] on input at bounding box center [388, 163] width 75 height 10
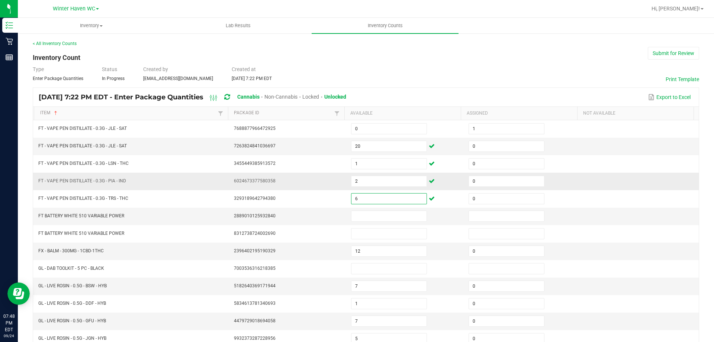
click at [581, 180] on td at bounding box center [639, 180] width 117 height 17
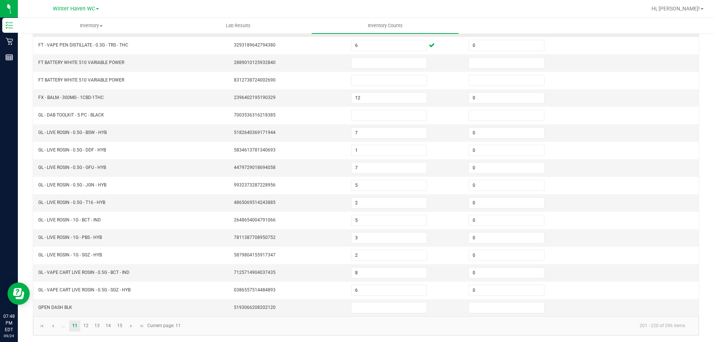
scroll to position [154, 0]
click at [54, 325] on span "Go to the previous page" at bounding box center [53, 325] width 6 height 6
click at [85, 322] on link "3" at bounding box center [86, 324] width 11 height 11
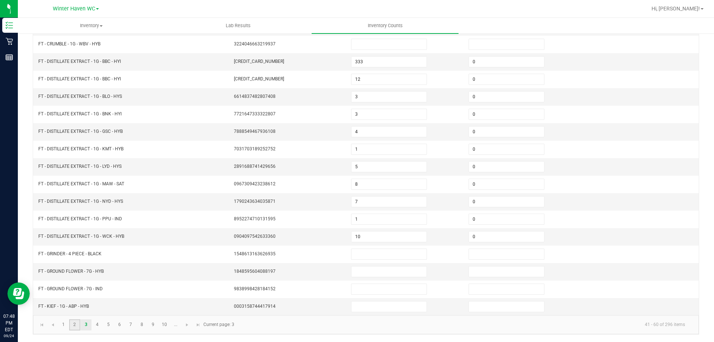
click at [72, 322] on link "2" at bounding box center [74, 324] width 11 height 11
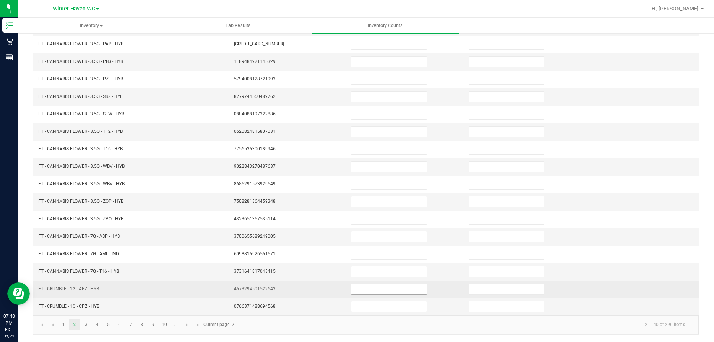
click at [367, 285] on input at bounding box center [388, 289] width 75 height 10
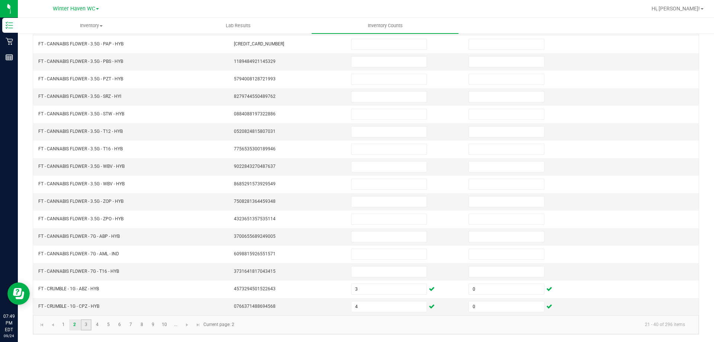
click at [88, 322] on link "3" at bounding box center [86, 324] width 11 height 11
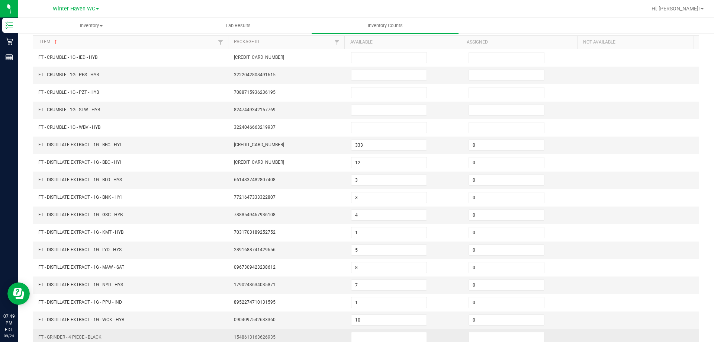
scroll to position [0, 0]
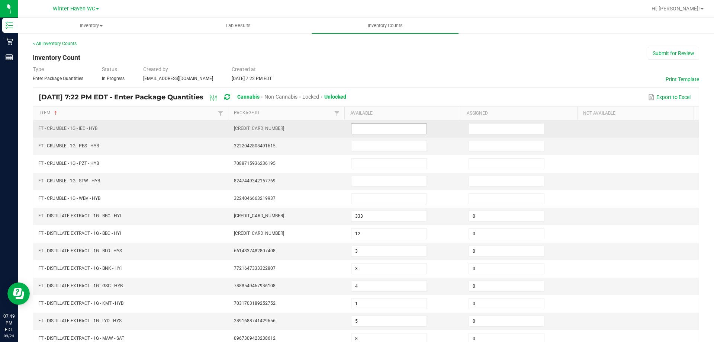
click at [362, 125] on input at bounding box center [388, 128] width 75 height 10
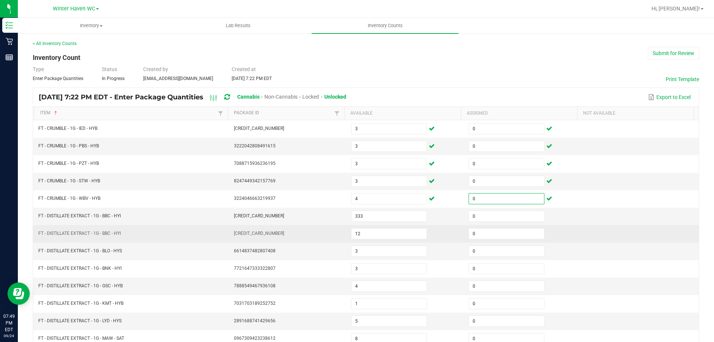
click at [605, 238] on td at bounding box center [639, 233] width 117 height 17
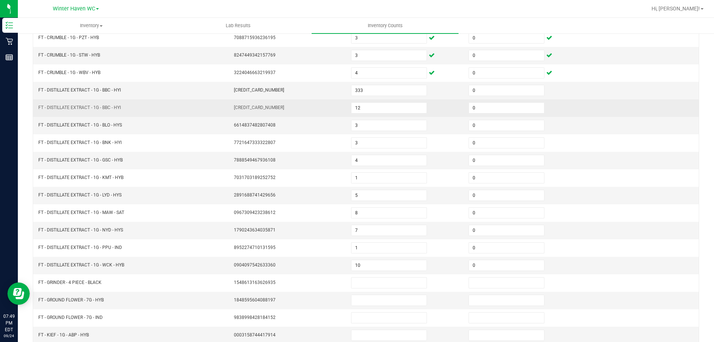
scroll to position [149, 0]
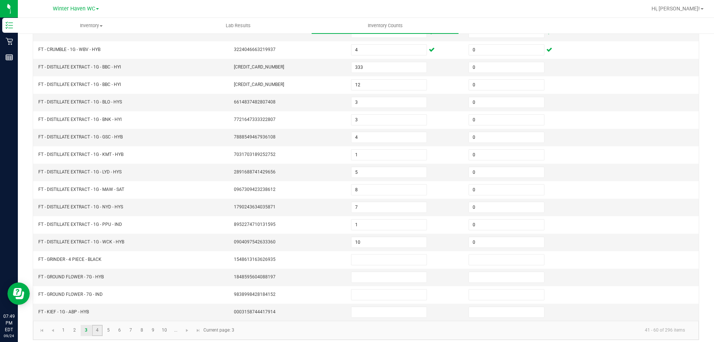
click at [95, 331] on link "4" at bounding box center [97, 330] width 11 height 11
click at [112, 328] on link "5" at bounding box center [108, 330] width 11 height 11
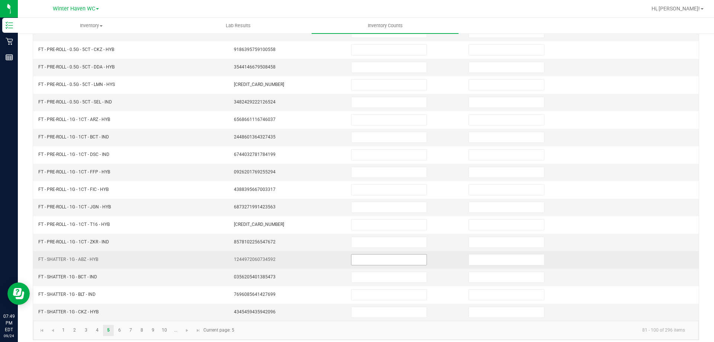
click at [361, 259] on input at bounding box center [388, 259] width 75 height 10
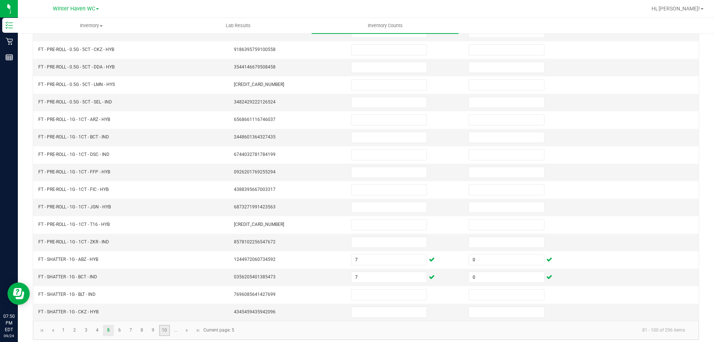
click at [165, 331] on link "10" at bounding box center [164, 330] width 11 height 11
click at [187, 328] on span "Go to the next page" at bounding box center [187, 330] width 6 height 6
click at [88, 325] on link "12" at bounding box center [86, 330] width 11 height 11
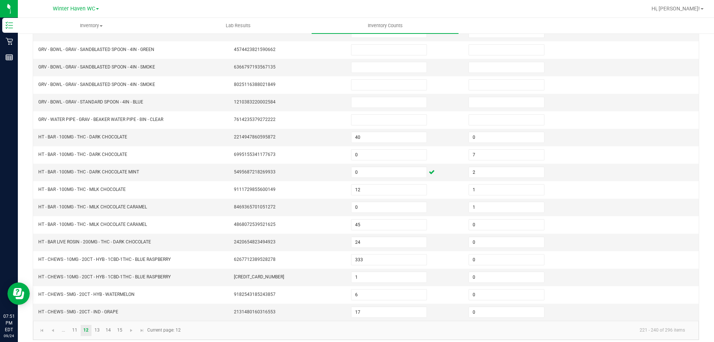
click at [698, 196] on div "< All Inventory Counts Inventory Count Submit for Review Type Enter Package Qua…" at bounding box center [366, 115] width 696 height 463
click at [77, 330] on link "11" at bounding box center [74, 330] width 11 height 11
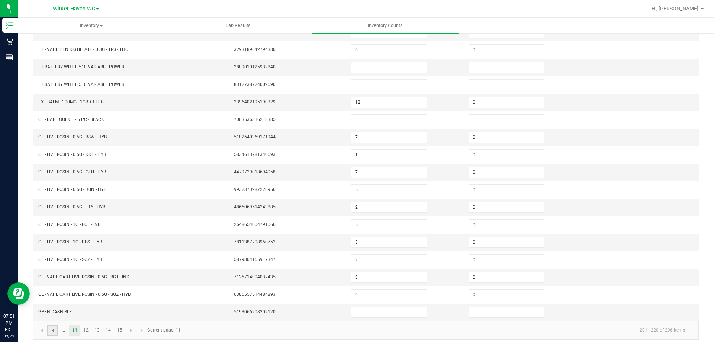
click at [52, 332] on span "Go to the previous page" at bounding box center [53, 330] width 6 height 6
click at [96, 330] on link "4" at bounding box center [97, 330] width 11 height 11
click at [109, 327] on link "5" at bounding box center [108, 330] width 11 height 11
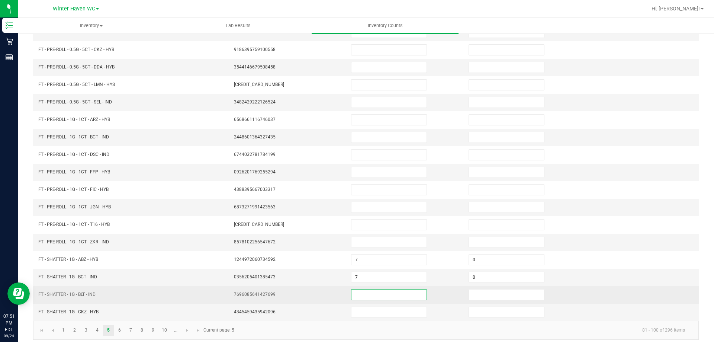
click at [353, 296] on input at bounding box center [388, 294] width 75 height 10
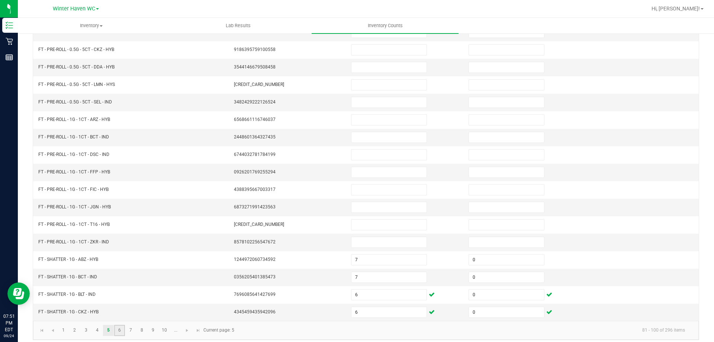
click at [120, 329] on link "6" at bounding box center [119, 330] width 11 height 11
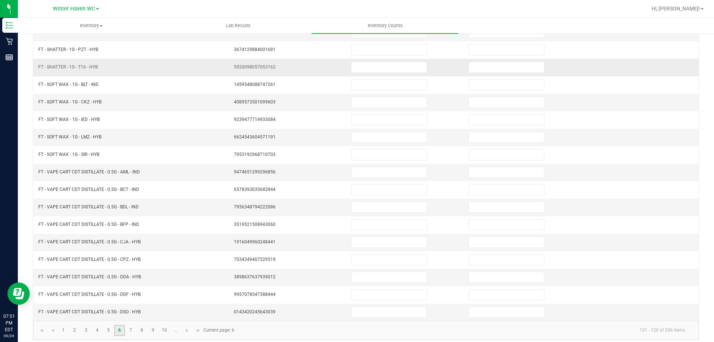
scroll to position [0, 0]
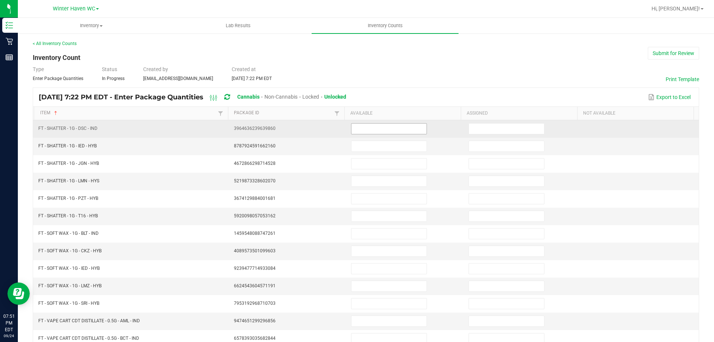
click at [356, 125] on input at bounding box center [388, 128] width 75 height 10
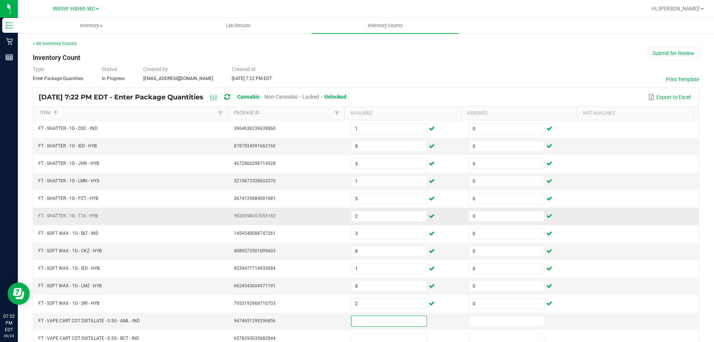
click at [587, 213] on td at bounding box center [639, 215] width 117 height 17
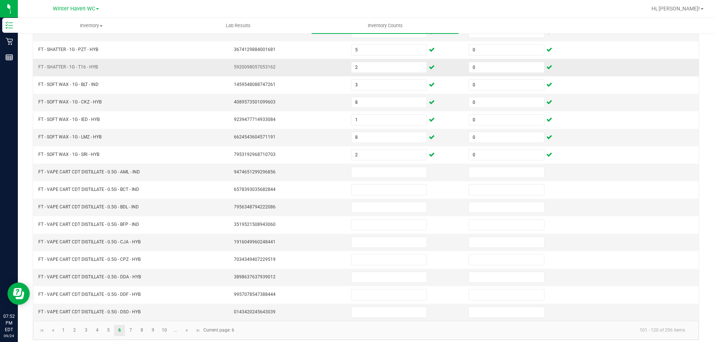
scroll to position [154, 0]
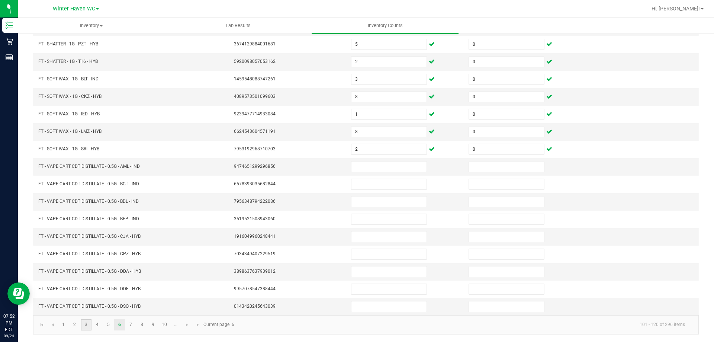
click at [82, 327] on link "3" at bounding box center [86, 324] width 11 height 11
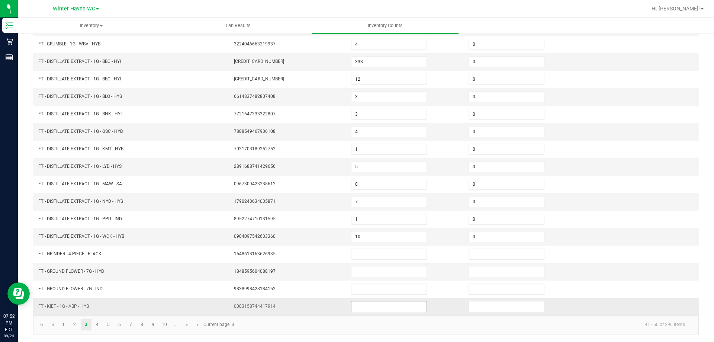
click at [367, 307] on input at bounding box center [388, 306] width 75 height 10
click at [367, 268] on input at bounding box center [388, 271] width 75 height 10
click at [98, 328] on link "4" at bounding box center [97, 324] width 11 height 11
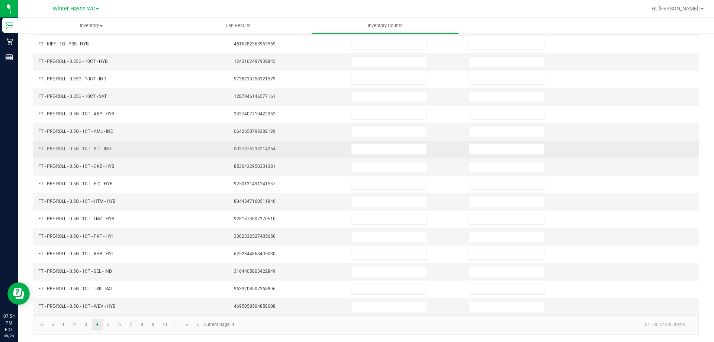
click at [563, 157] on td at bounding box center [522, 149] width 117 height 17
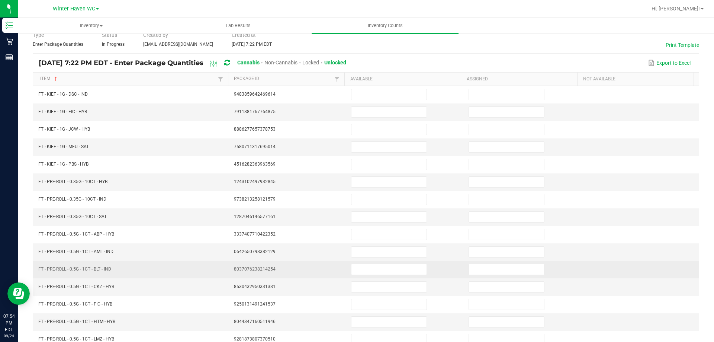
scroll to position [0, 0]
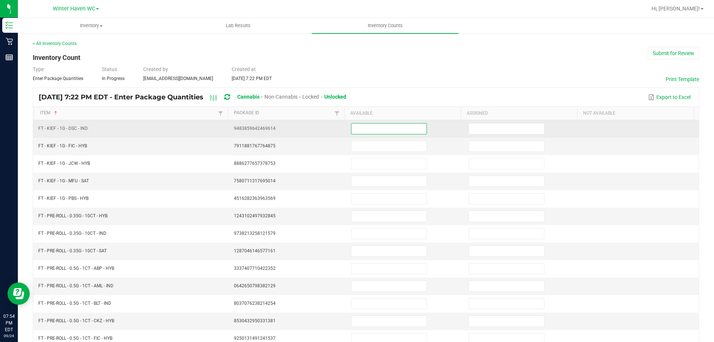
click at [363, 126] on input at bounding box center [388, 128] width 75 height 10
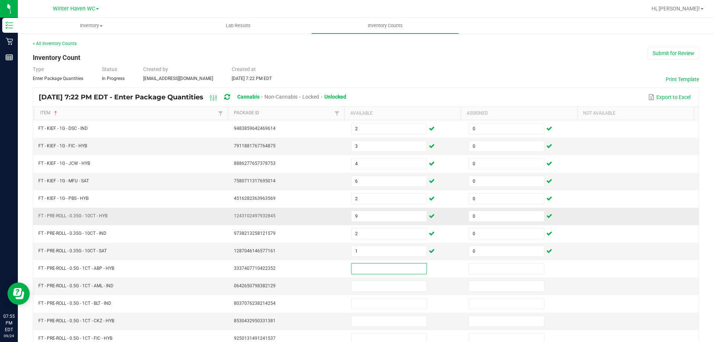
click at [635, 211] on td at bounding box center [639, 215] width 117 height 17
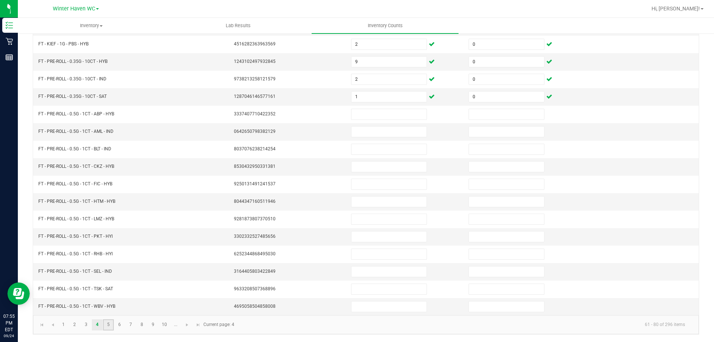
click at [110, 325] on link "5" at bounding box center [108, 324] width 11 height 11
click at [121, 327] on link "6" at bounding box center [119, 324] width 11 height 11
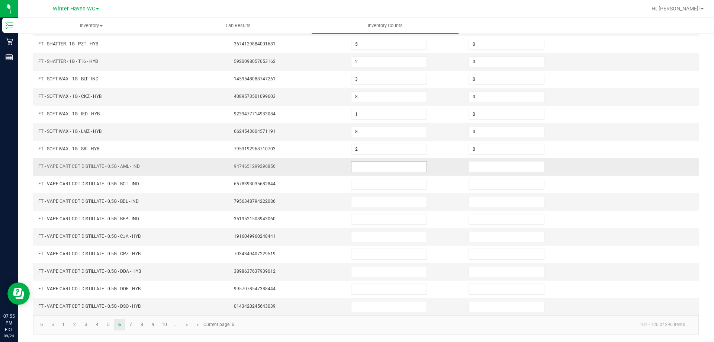
click at [365, 165] on input at bounding box center [388, 166] width 75 height 10
click at [164, 324] on link "10" at bounding box center [164, 324] width 11 height 11
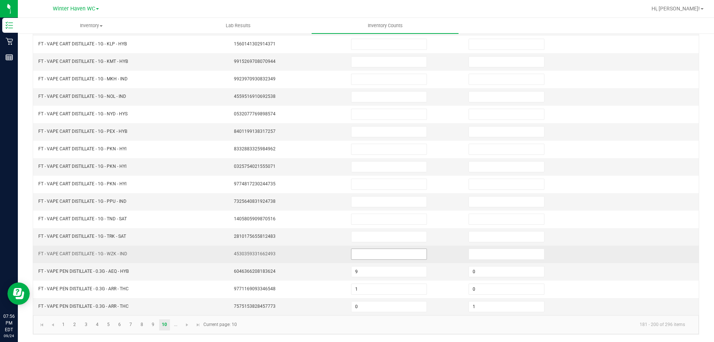
click at [366, 256] on input at bounding box center [388, 254] width 75 height 10
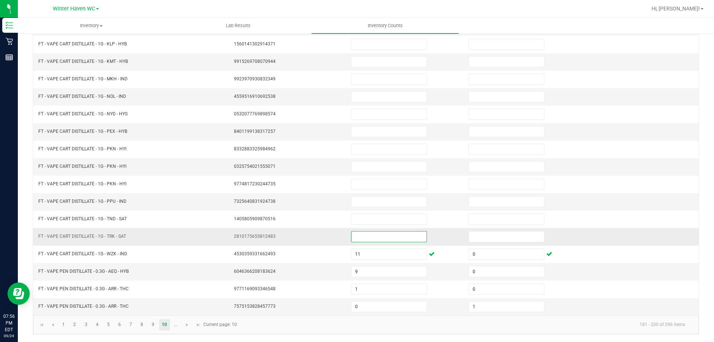
click at [360, 235] on input at bounding box center [388, 236] width 75 height 10
click at [110, 325] on link "5" at bounding box center [108, 324] width 11 height 11
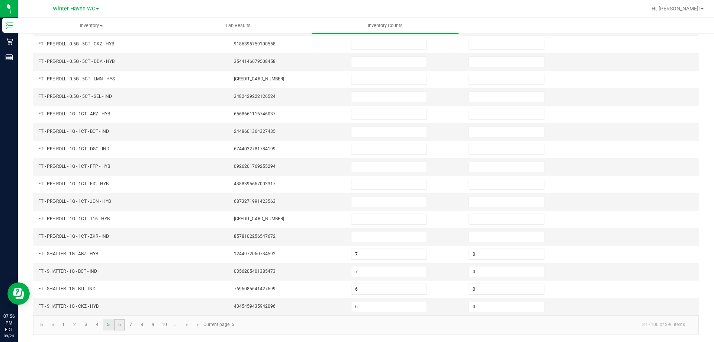
click at [118, 324] on link "6" at bounding box center [119, 324] width 11 height 11
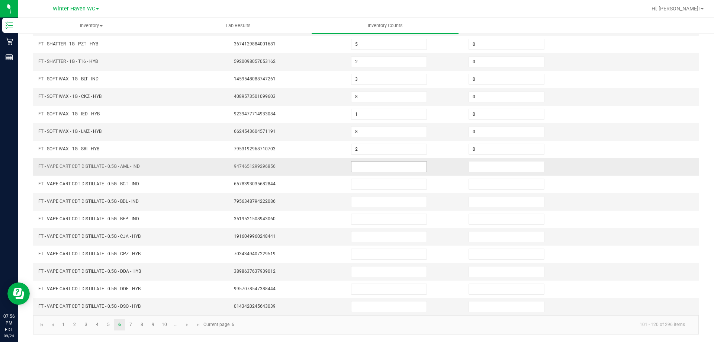
click at [364, 168] on input at bounding box center [388, 166] width 75 height 10
click at [133, 322] on link "7" at bounding box center [130, 324] width 11 height 11
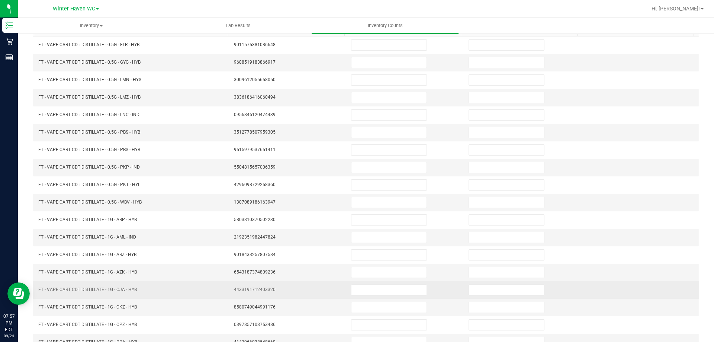
scroll to position [0, 0]
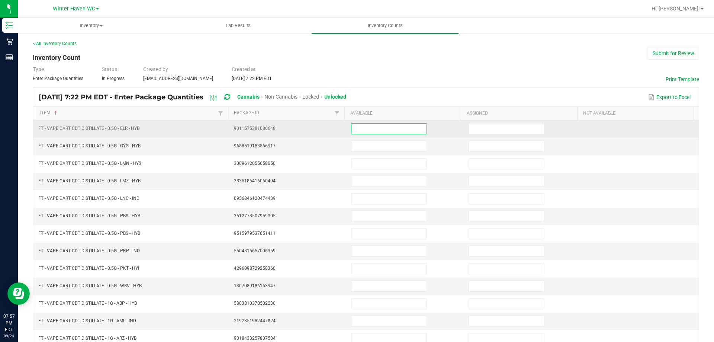
click at [351, 128] on input at bounding box center [388, 128] width 75 height 10
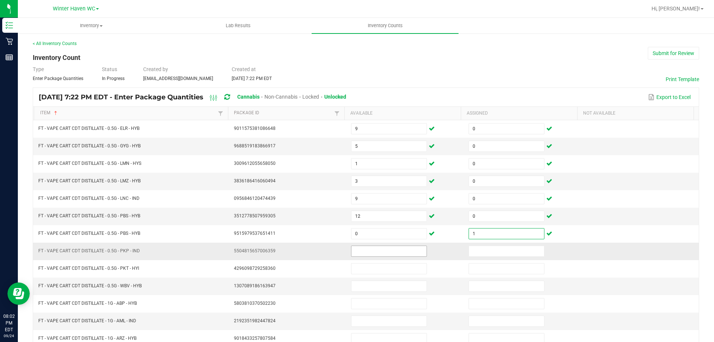
click at [368, 253] on input at bounding box center [388, 251] width 75 height 10
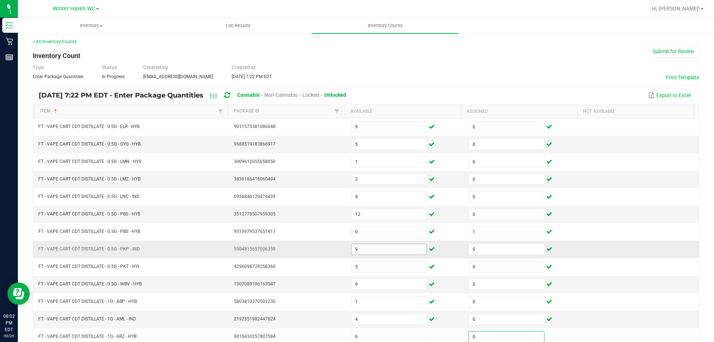
scroll to position [154, 0]
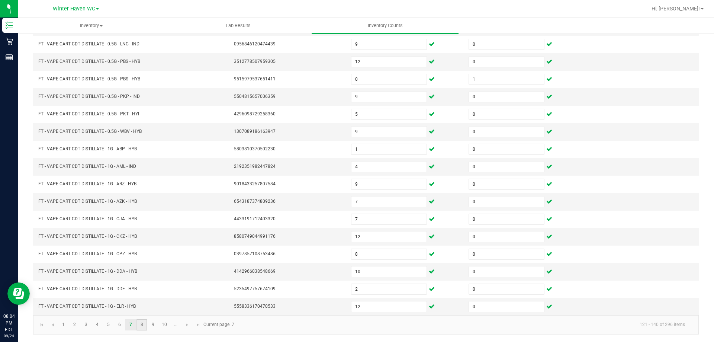
click at [143, 325] on link "8" at bounding box center [141, 324] width 11 height 11
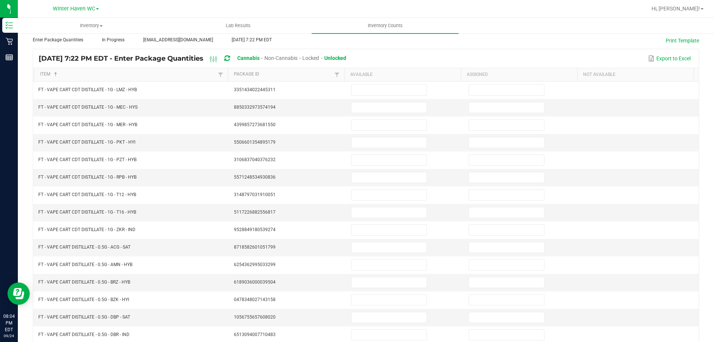
scroll to position [0, 0]
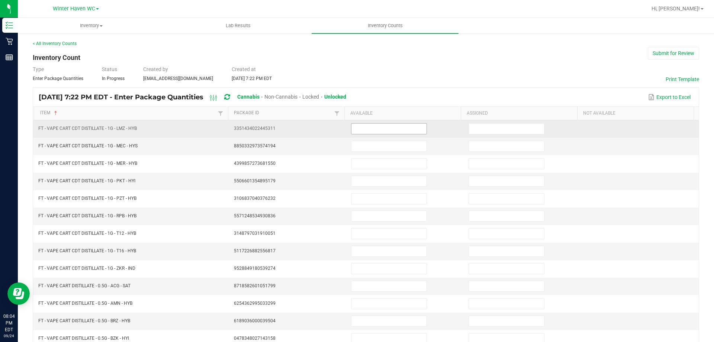
click at [351, 126] on input at bounding box center [388, 128] width 75 height 10
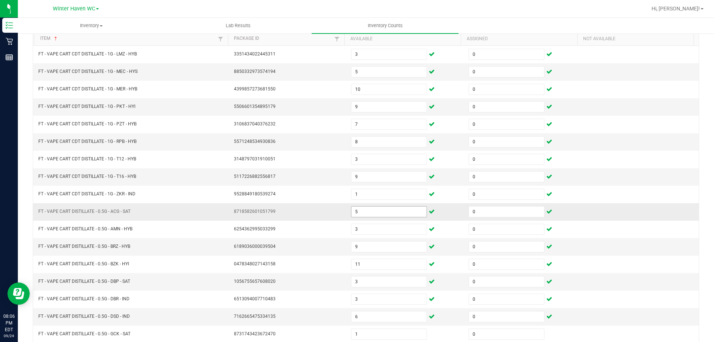
scroll to position [154, 0]
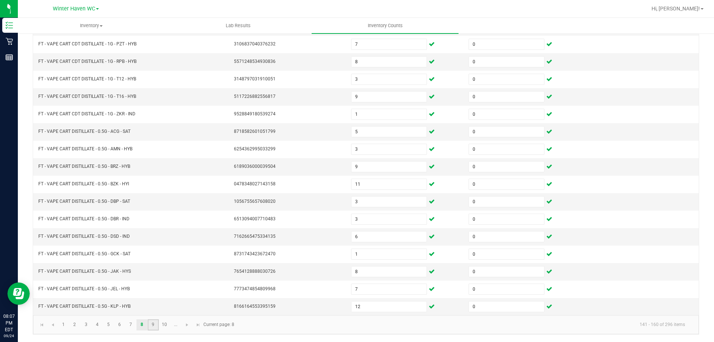
click at [154, 324] on link "9" at bounding box center [153, 324] width 11 height 11
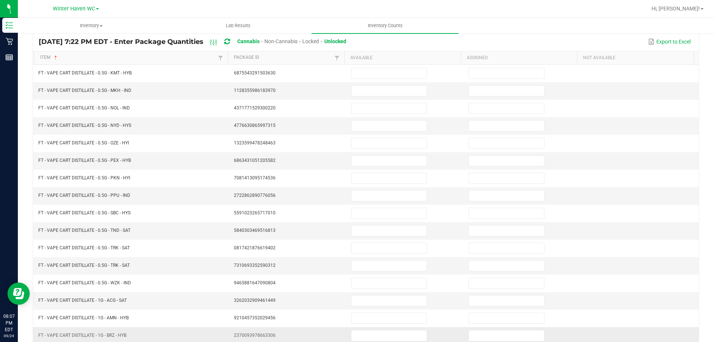
scroll to position [0, 0]
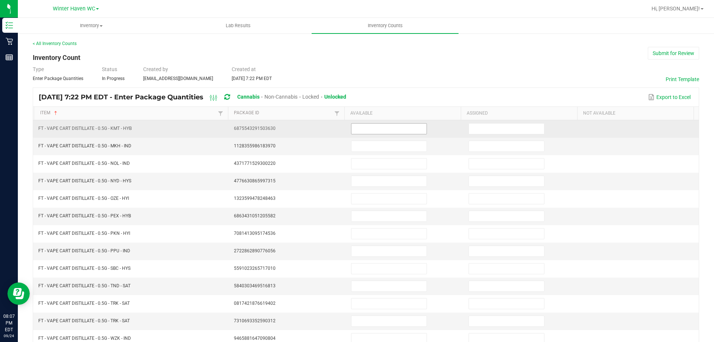
click at [381, 131] on input at bounding box center [388, 128] width 75 height 10
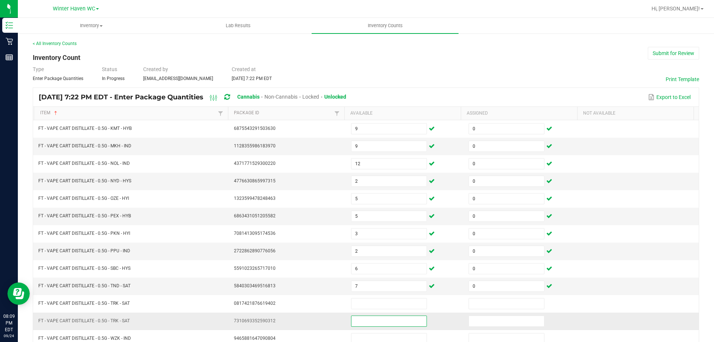
click at [360, 324] on input at bounding box center [388, 321] width 75 height 10
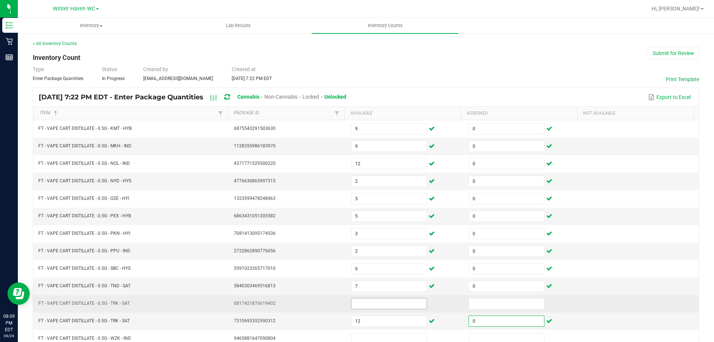
click at [355, 301] on input at bounding box center [388, 303] width 75 height 10
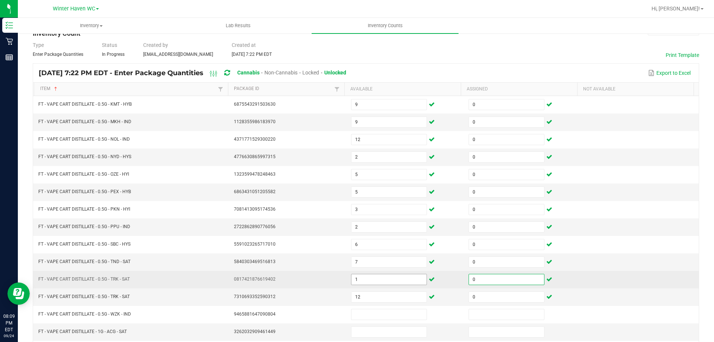
scroll to position [37, 0]
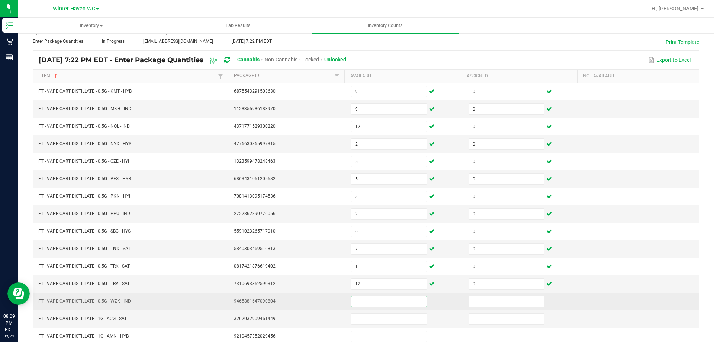
click at [380, 299] on input at bounding box center [388, 301] width 75 height 10
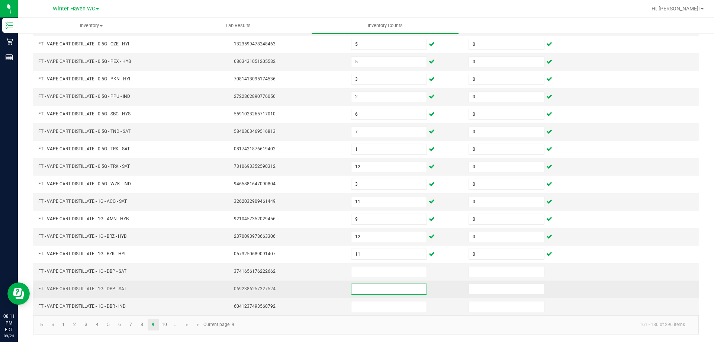
click at [362, 288] on input at bounding box center [388, 289] width 75 height 10
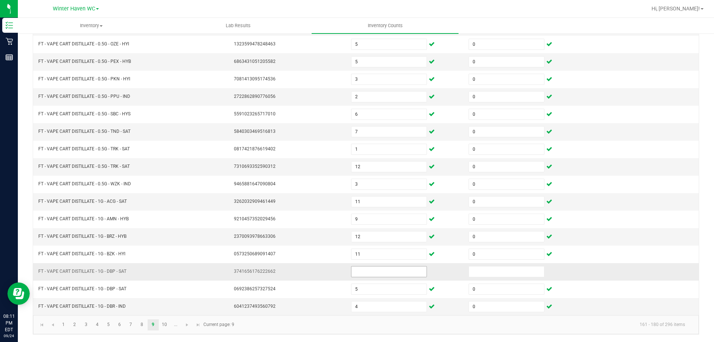
click at [371, 274] on input at bounding box center [388, 271] width 75 height 10
click at [165, 324] on link "10" at bounding box center [164, 324] width 11 height 11
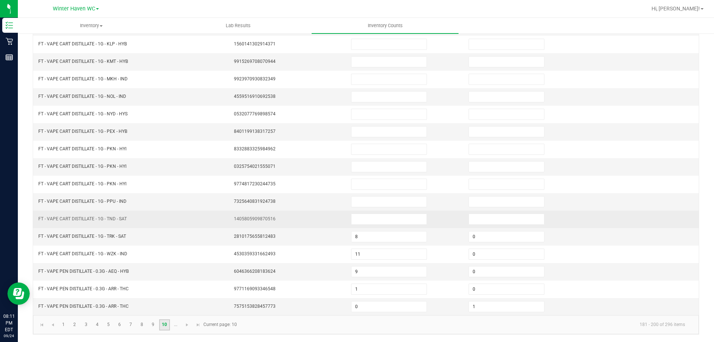
scroll to position [0, 0]
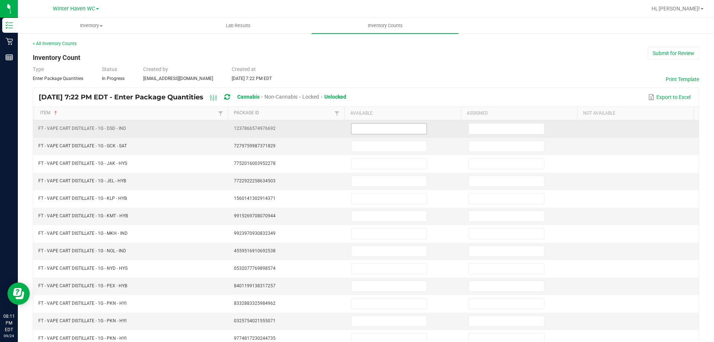
click at [368, 128] on input at bounding box center [388, 128] width 75 height 10
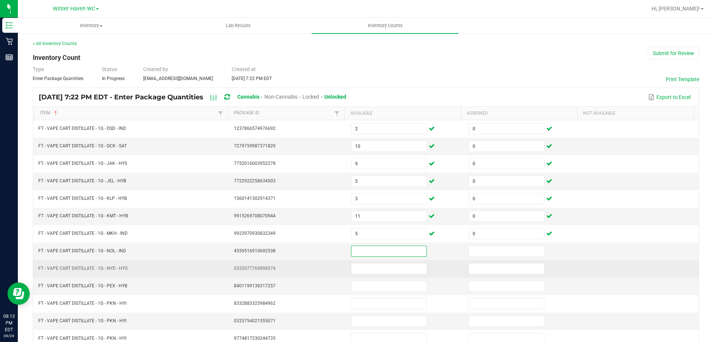
click at [662, 264] on td at bounding box center [639, 268] width 117 height 17
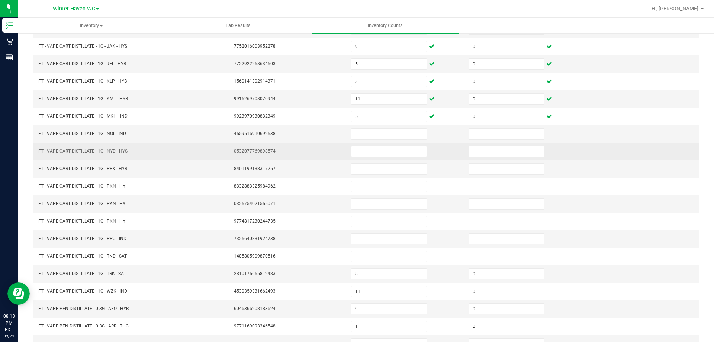
scroll to position [154, 0]
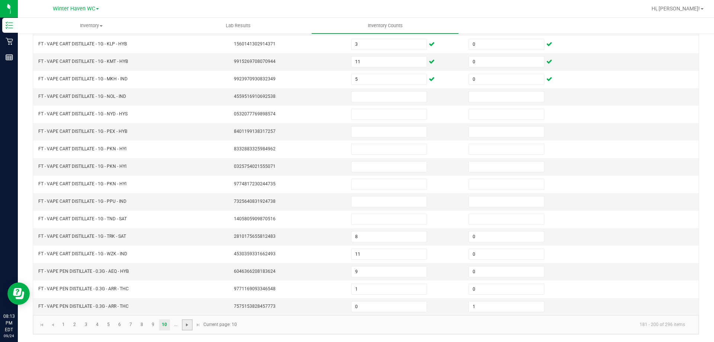
click at [188, 322] on span "Go to the next page" at bounding box center [187, 325] width 6 height 6
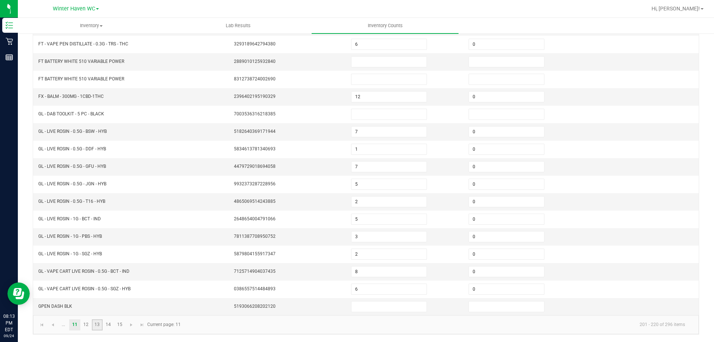
click at [96, 322] on link "13" at bounding box center [97, 324] width 11 height 11
click at [84, 324] on link "12" at bounding box center [86, 324] width 11 height 11
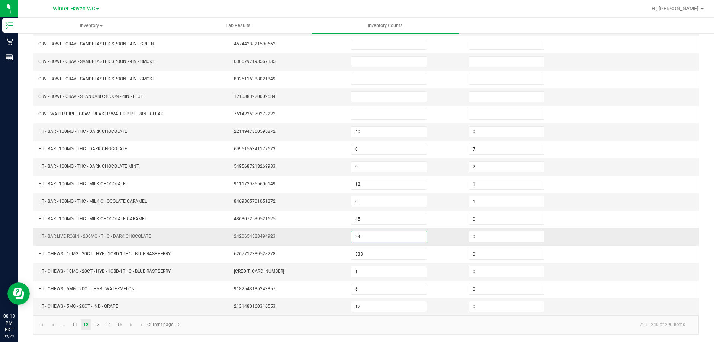
click at [364, 239] on input "24" at bounding box center [388, 236] width 75 height 10
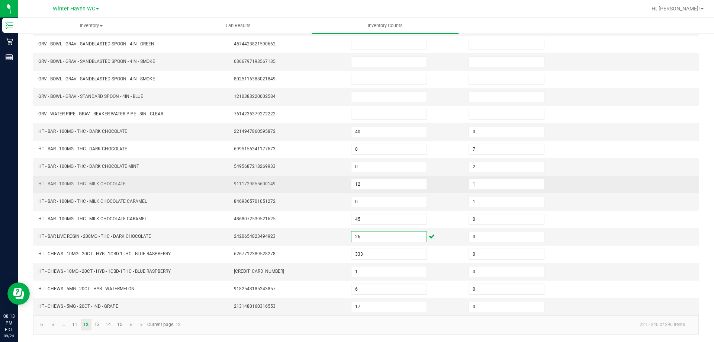
click at [640, 192] on td at bounding box center [639, 183] width 117 height 17
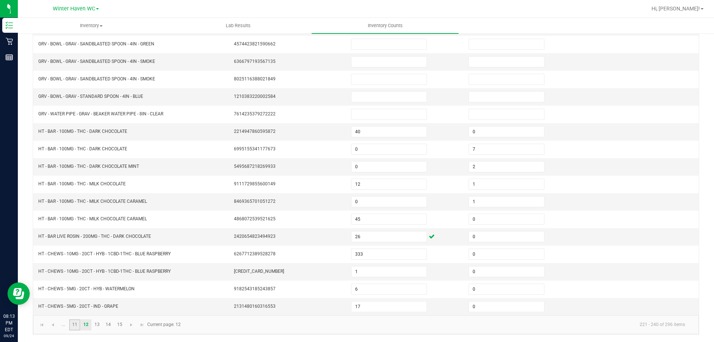
click at [75, 325] on link "11" at bounding box center [74, 324] width 11 height 11
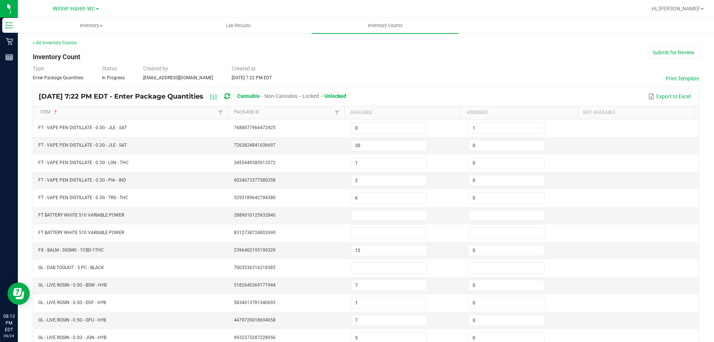
scroll to position [0, 0]
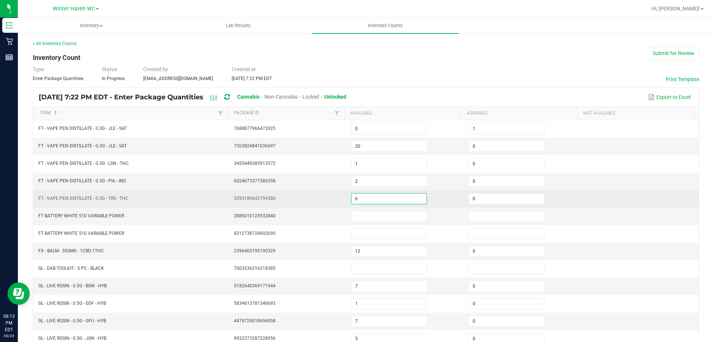
click at [360, 200] on input "6" at bounding box center [388, 198] width 75 height 10
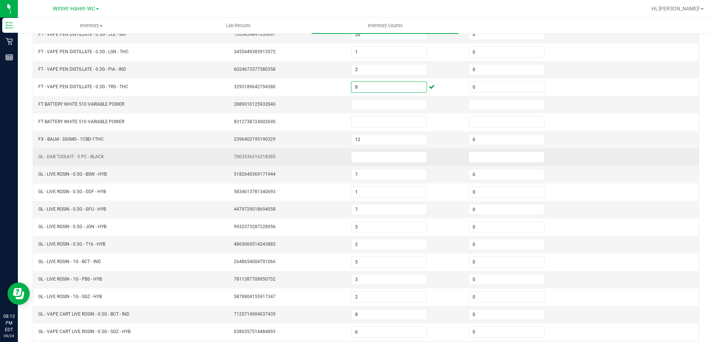
scroll to position [154, 0]
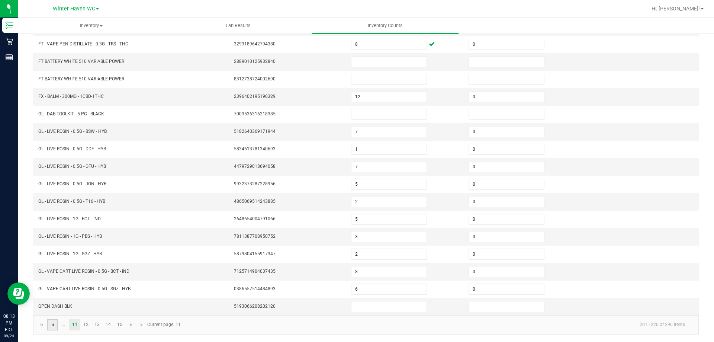
click at [52, 325] on span "Go to the previous page" at bounding box center [53, 325] width 6 height 6
click at [128, 324] on link "7" at bounding box center [130, 324] width 11 height 11
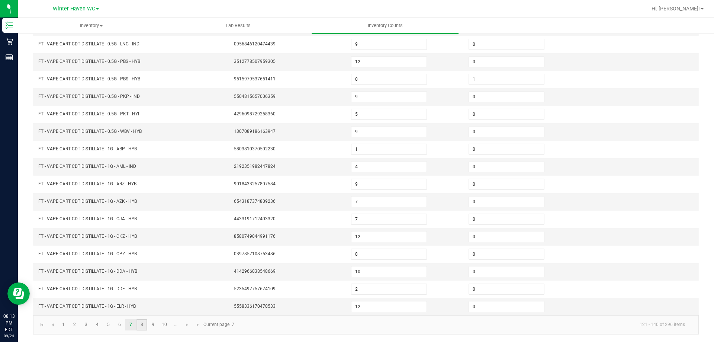
click at [142, 325] on link "8" at bounding box center [141, 324] width 11 height 11
click at [152, 326] on link "9" at bounding box center [153, 324] width 11 height 11
click at [164, 326] on link "10" at bounding box center [164, 324] width 11 height 11
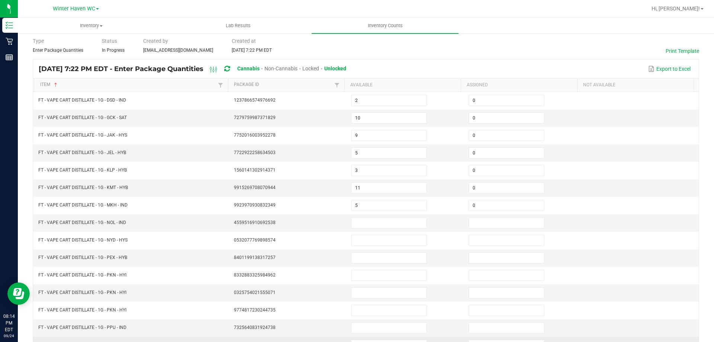
scroll to position [6, 0]
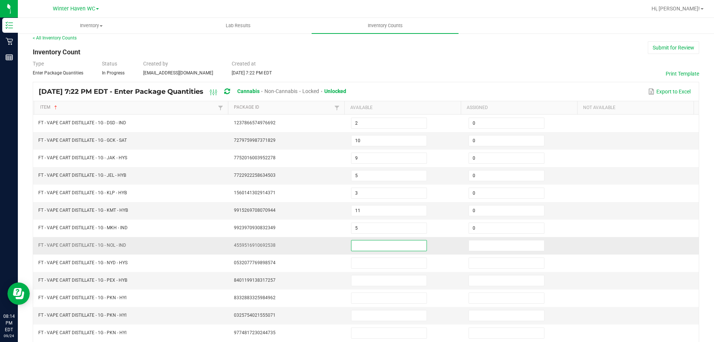
click at [356, 246] on input at bounding box center [388, 245] width 75 height 10
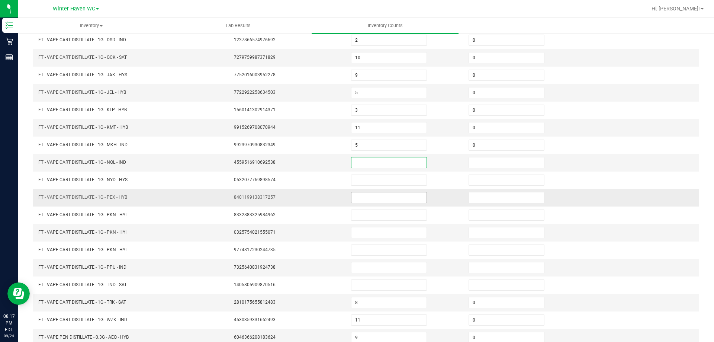
scroll to position [154, 0]
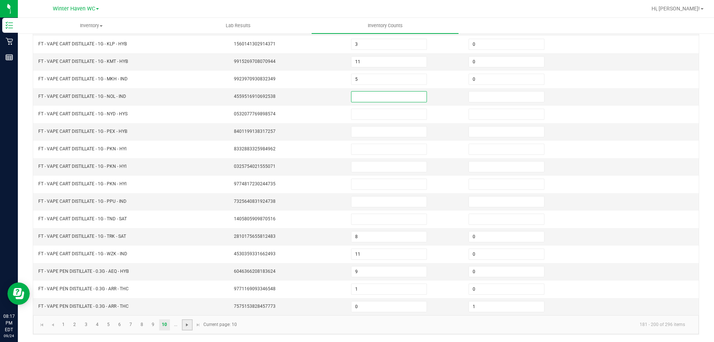
click at [186, 325] on span "Go to the next page" at bounding box center [187, 325] width 6 height 6
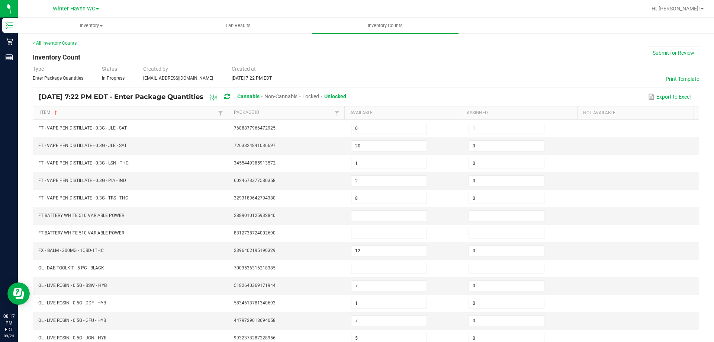
scroll to position [0, 0]
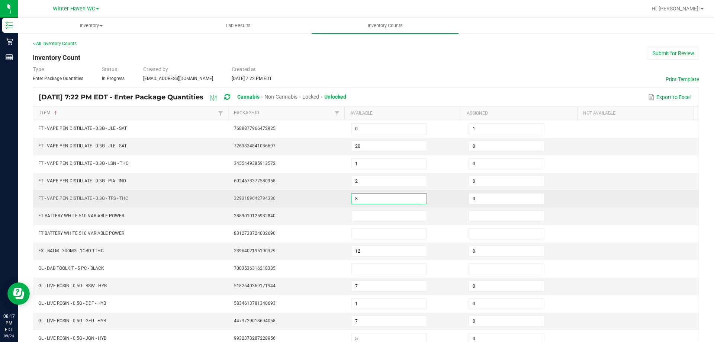
click at [360, 201] on input "8" at bounding box center [388, 198] width 75 height 10
click at [651, 195] on td at bounding box center [639, 198] width 117 height 17
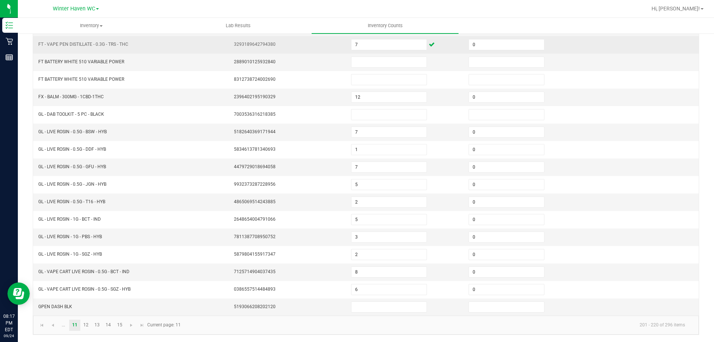
scroll to position [154, 0]
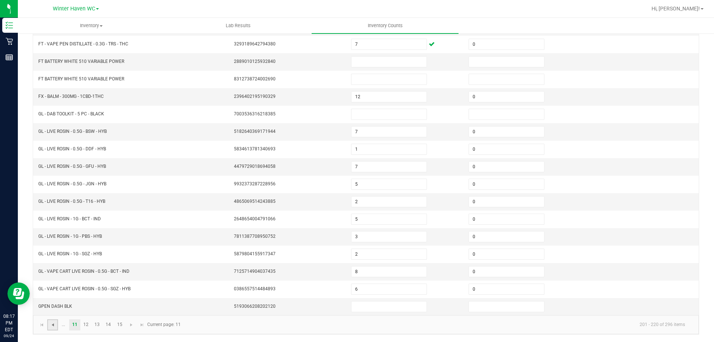
click at [53, 326] on span "Go to the previous page" at bounding box center [53, 325] width 6 height 6
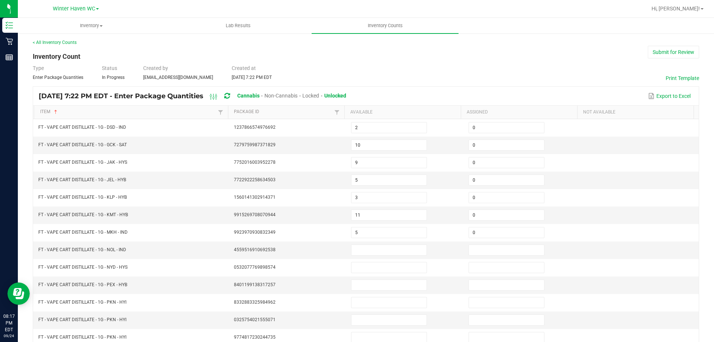
scroll to position [0, 0]
click at [356, 251] on input at bounding box center [388, 251] width 75 height 10
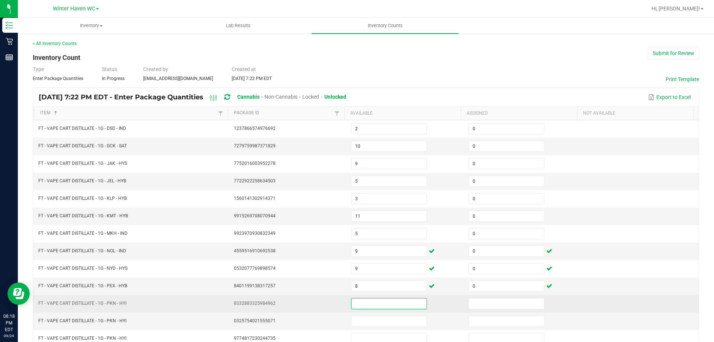
click at [365, 302] on input at bounding box center [388, 303] width 75 height 10
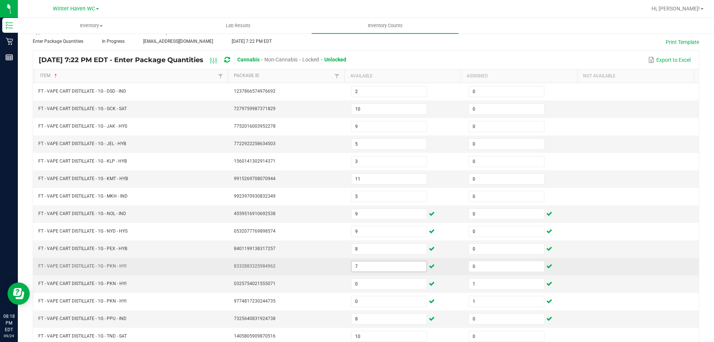
scroll to position [154, 0]
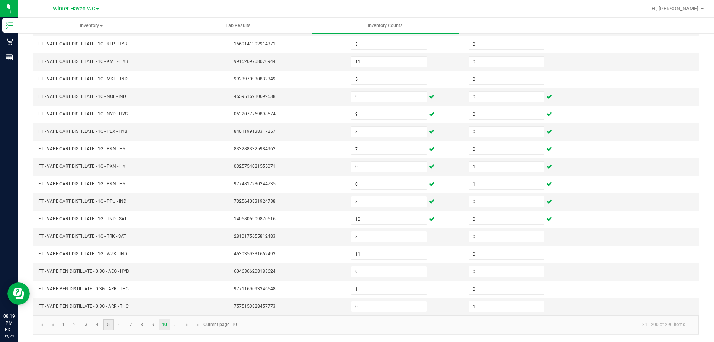
click at [109, 325] on link "5" at bounding box center [108, 324] width 11 height 11
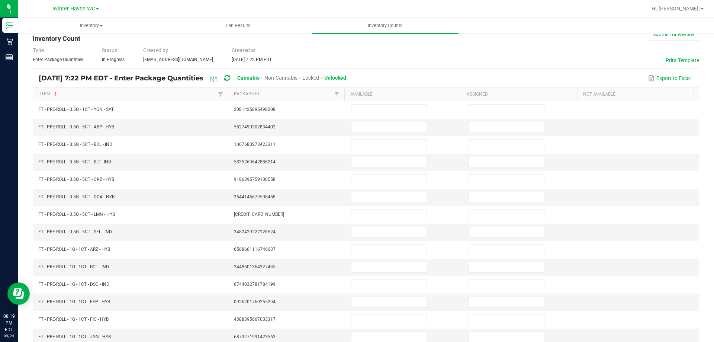
scroll to position [6, 0]
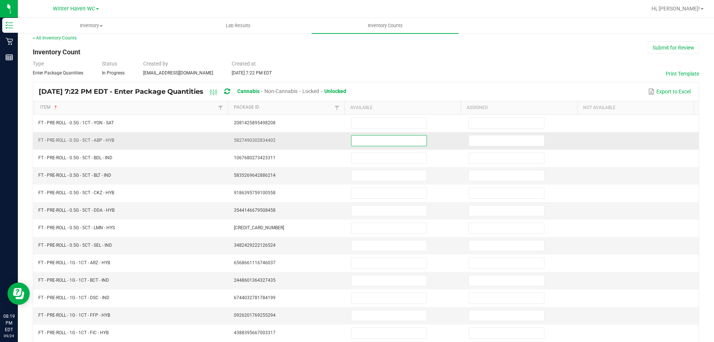
click at [354, 140] on input at bounding box center [388, 140] width 75 height 10
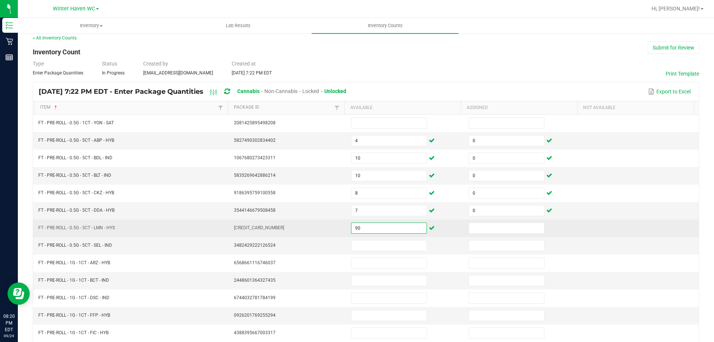
click at [368, 225] on input "90" at bounding box center [388, 228] width 75 height 10
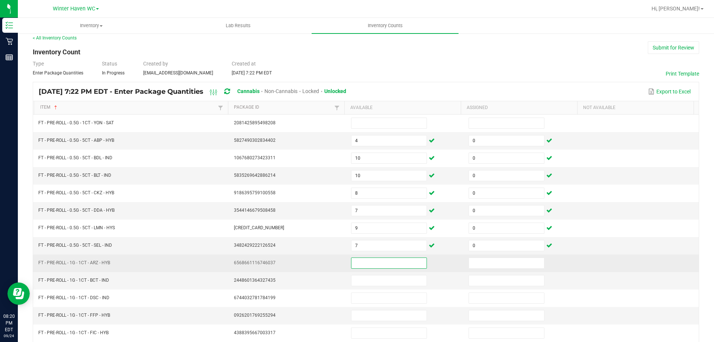
click at [357, 265] on input at bounding box center [388, 263] width 75 height 10
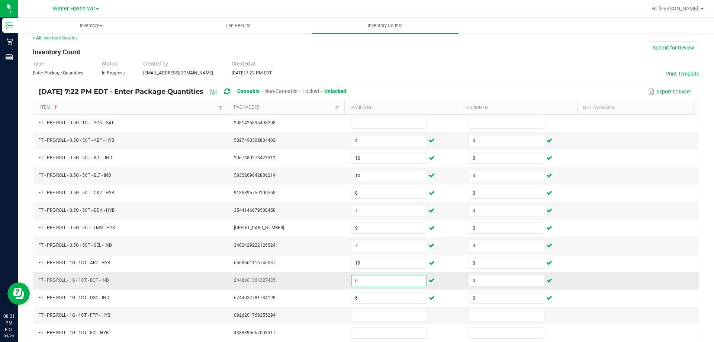
click at [357, 281] on input "6" at bounding box center [388, 280] width 75 height 10
click at [356, 316] on input at bounding box center [388, 315] width 75 height 10
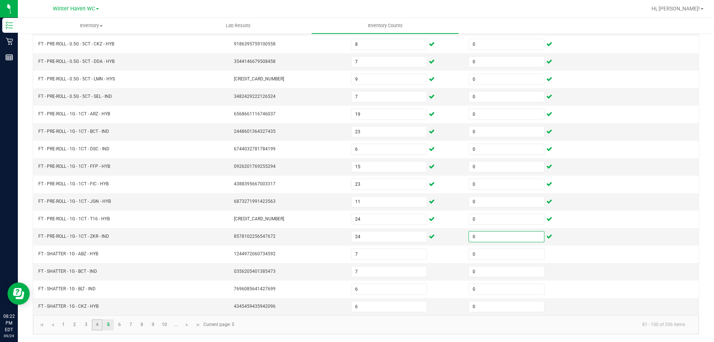
click at [94, 322] on link "4" at bounding box center [97, 324] width 11 height 11
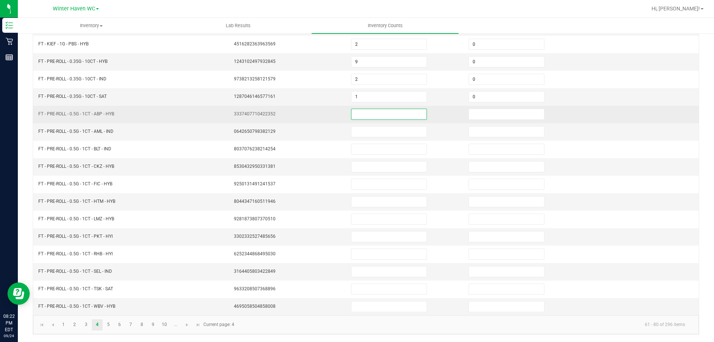
click at [352, 114] on input at bounding box center [388, 114] width 75 height 10
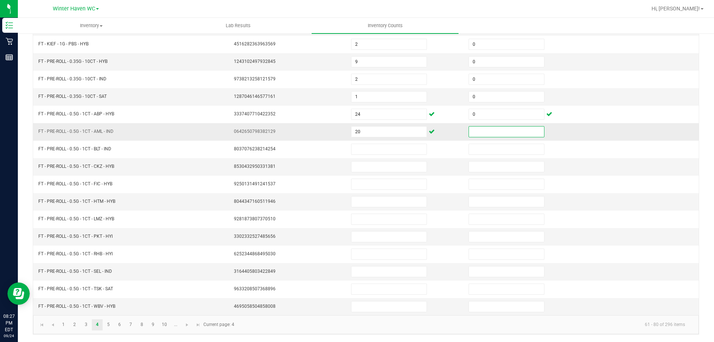
click at [472, 136] on input at bounding box center [506, 131] width 75 height 10
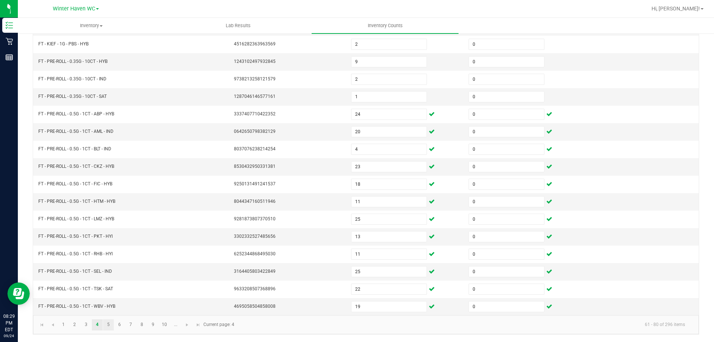
click at [107, 325] on link "5" at bounding box center [108, 324] width 11 height 11
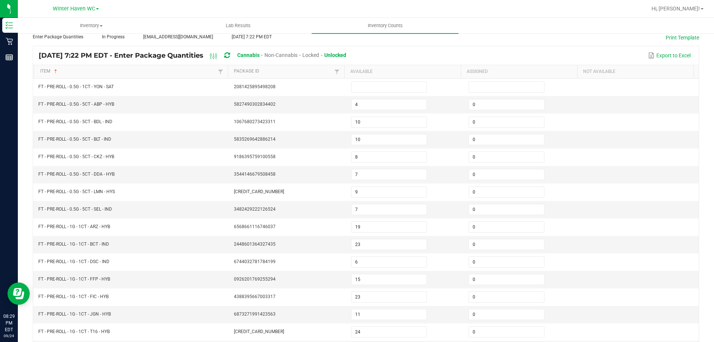
scroll to position [0, 0]
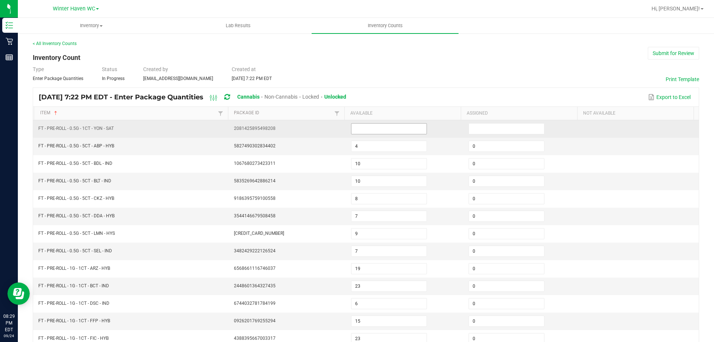
click at [357, 126] on input at bounding box center [388, 128] width 75 height 10
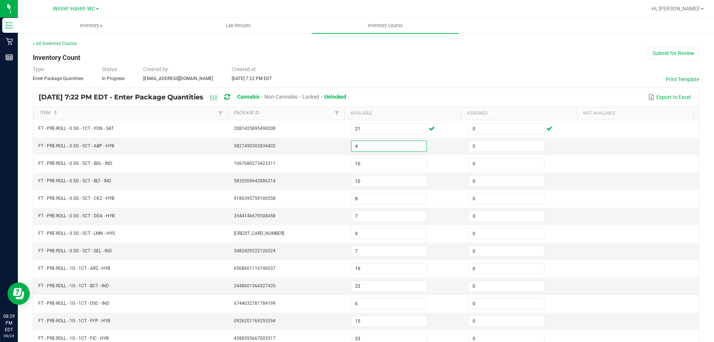
scroll to position [154, 0]
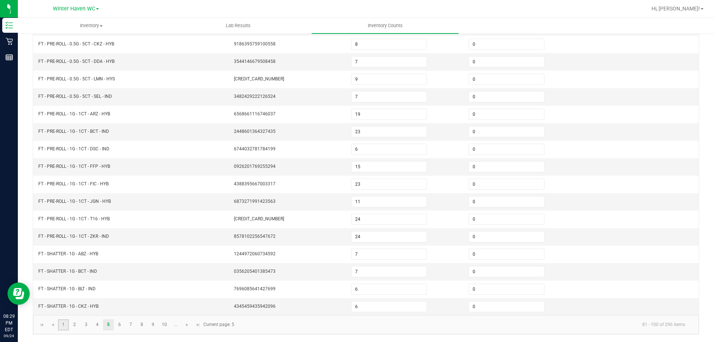
click at [61, 325] on link "1" at bounding box center [63, 324] width 11 height 11
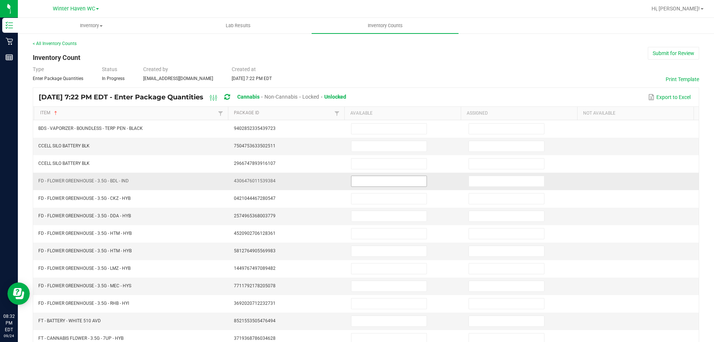
click at [375, 179] on input at bounding box center [388, 181] width 75 height 10
click at [372, 255] on input at bounding box center [388, 251] width 75 height 10
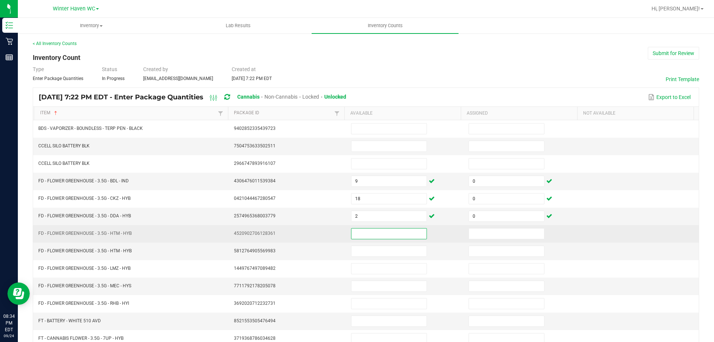
click at [371, 238] on input at bounding box center [388, 233] width 75 height 10
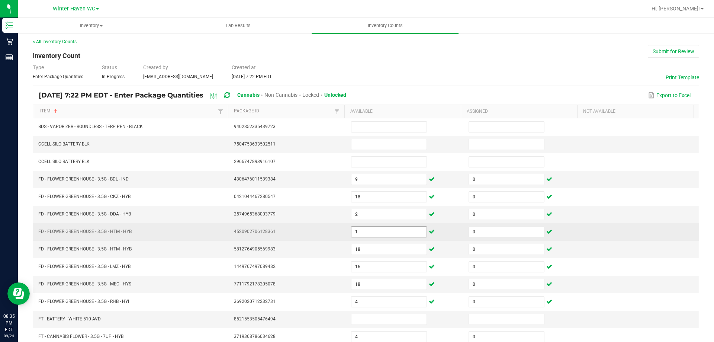
scroll to position [154, 0]
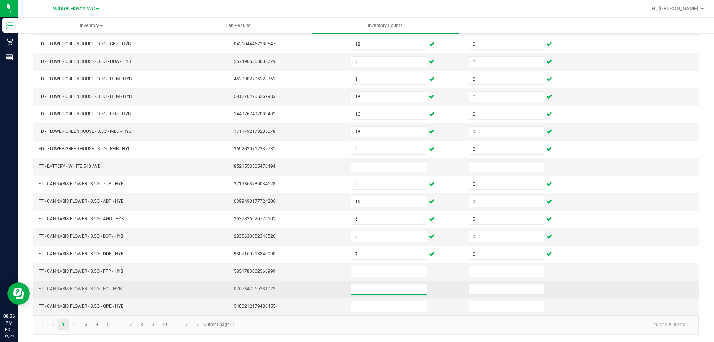
click at [374, 292] on input at bounding box center [388, 289] width 75 height 10
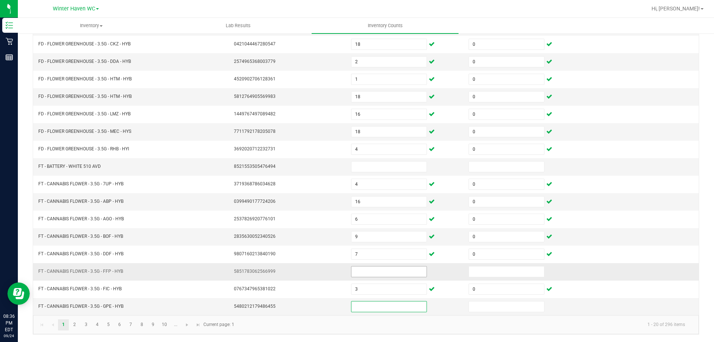
click at [364, 269] on input at bounding box center [388, 271] width 75 height 10
click at [79, 324] on link "2" at bounding box center [74, 324] width 11 height 11
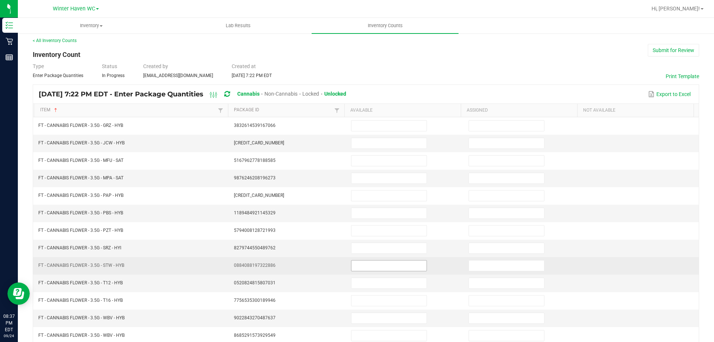
scroll to position [0, 0]
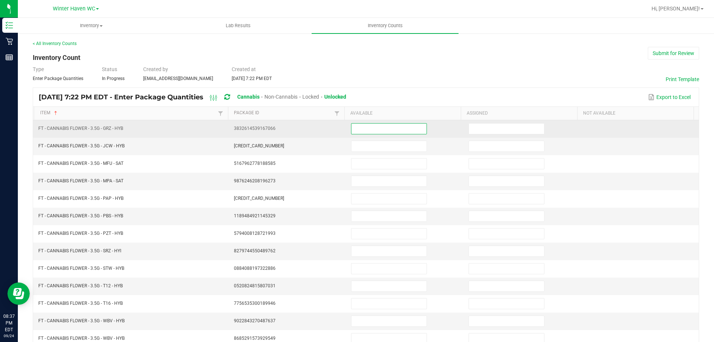
click at [367, 126] on input at bounding box center [388, 128] width 75 height 10
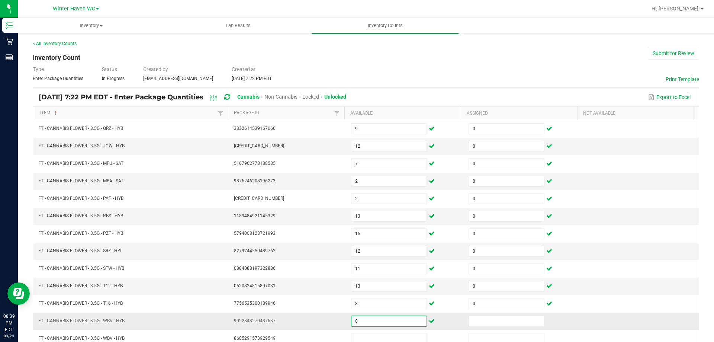
drag, startPoint x: 367, startPoint y: 320, endPoint x: 344, endPoint y: 323, distance: 22.5
click at [346, 323] on td "0" at bounding box center [404, 320] width 117 height 17
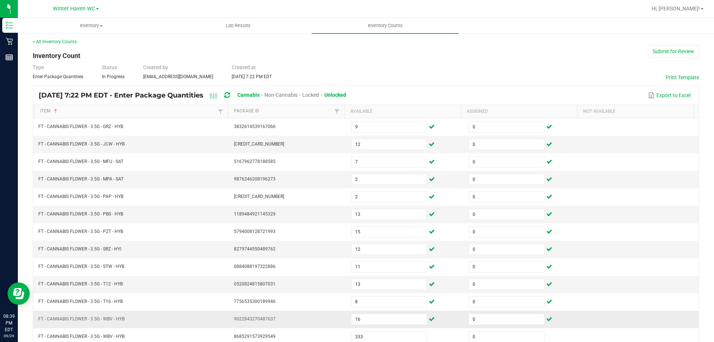
scroll to position [154, 0]
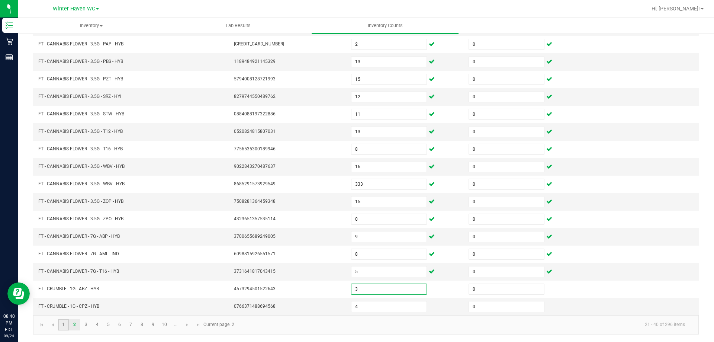
click at [65, 324] on link "1" at bounding box center [63, 324] width 11 height 11
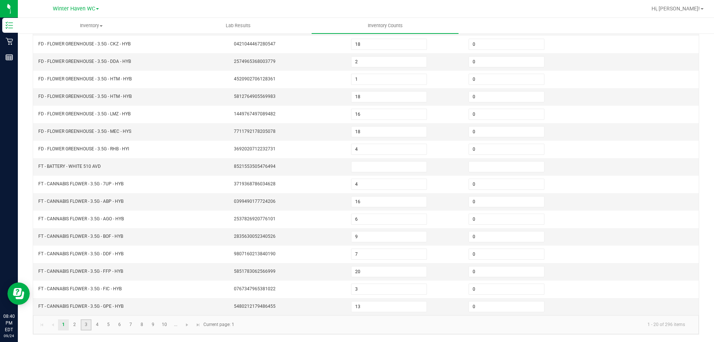
click at [86, 323] on link "3" at bounding box center [86, 324] width 11 height 11
click at [99, 322] on link "4" at bounding box center [97, 324] width 11 height 11
click at [108, 323] on link "5" at bounding box center [108, 324] width 11 height 11
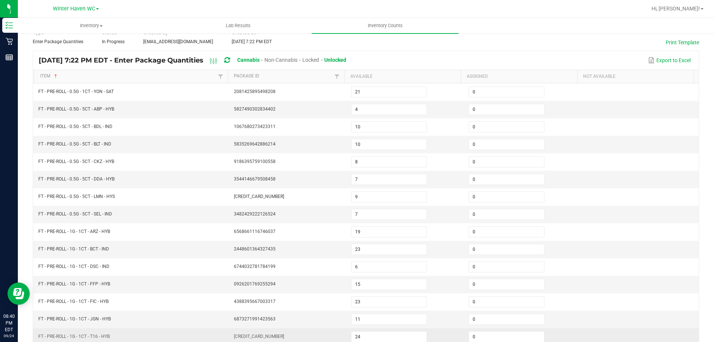
scroll to position [0, 0]
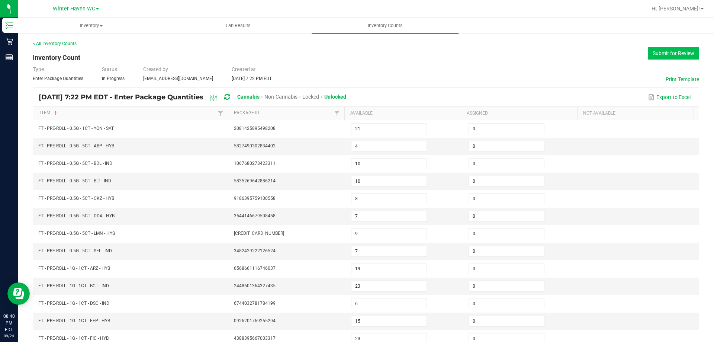
click at [676, 53] on button "Submit for Review" at bounding box center [673, 53] width 51 height 13
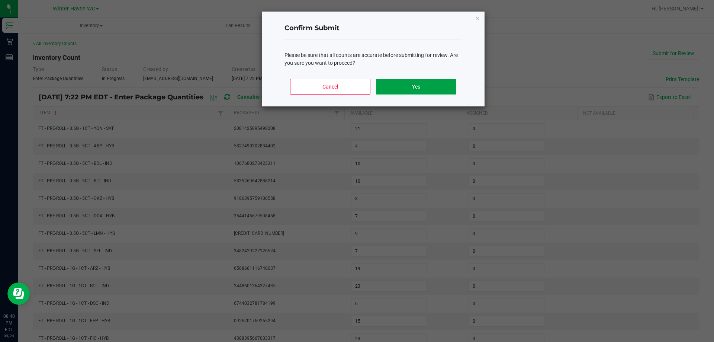
click at [433, 89] on button "Yes" at bounding box center [416, 87] width 80 height 16
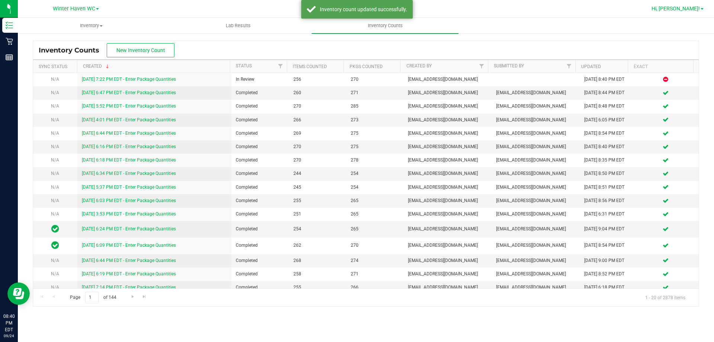
click at [688, 7] on span "Hi, [PERSON_NAME]!" at bounding box center [675, 9] width 48 height 6
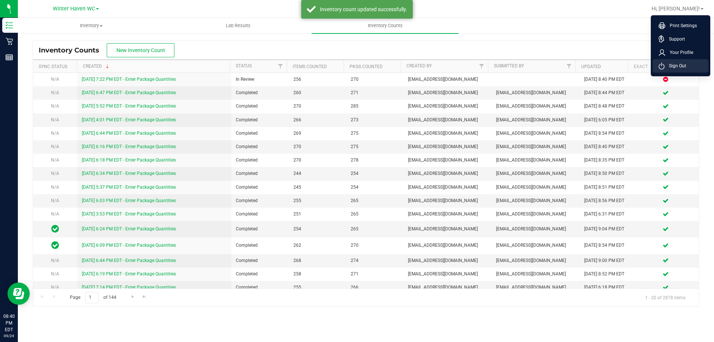
click at [679, 65] on span "Sign Out" at bounding box center [675, 65] width 22 height 7
